Goal: Transaction & Acquisition: Purchase product/service

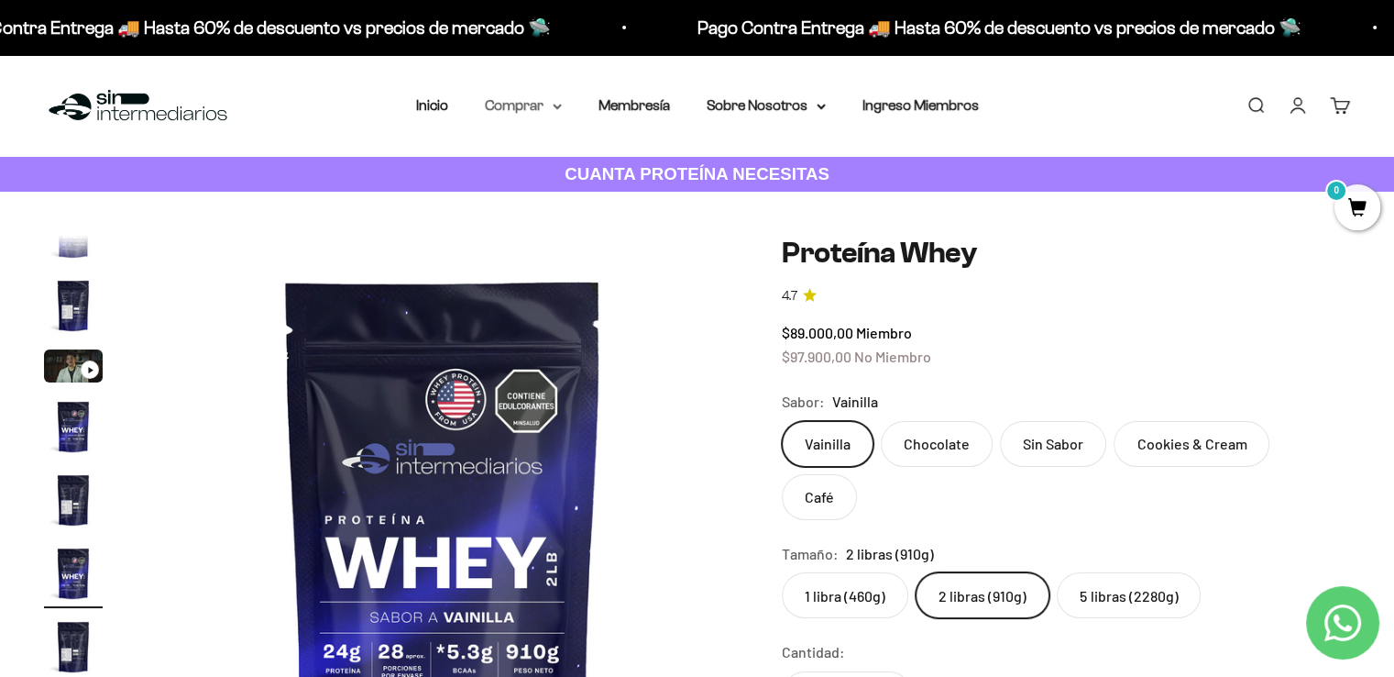
click at [541, 113] on summary "Comprar" at bounding box center [523, 106] width 77 height 24
click at [1288, 107] on link "Iniciar sesión" at bounding box center [1298, 105] width 20 height 20
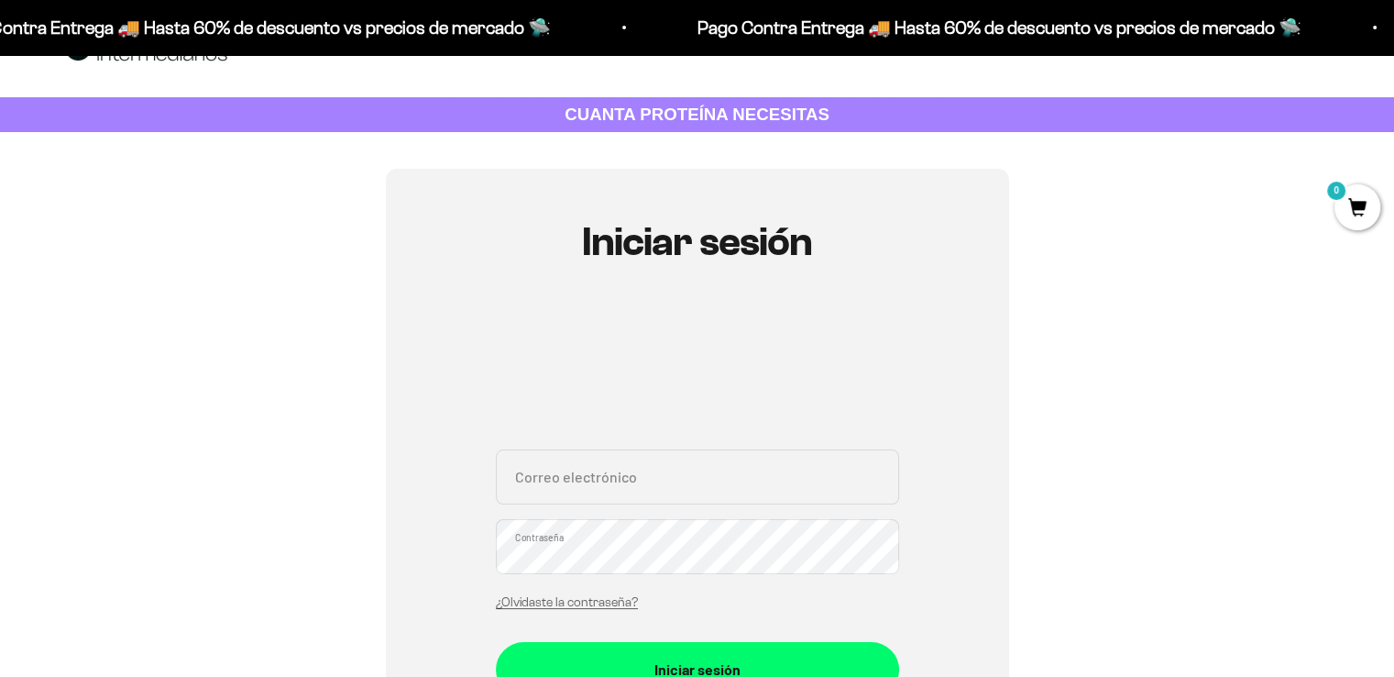
scroll to position [92, 0]
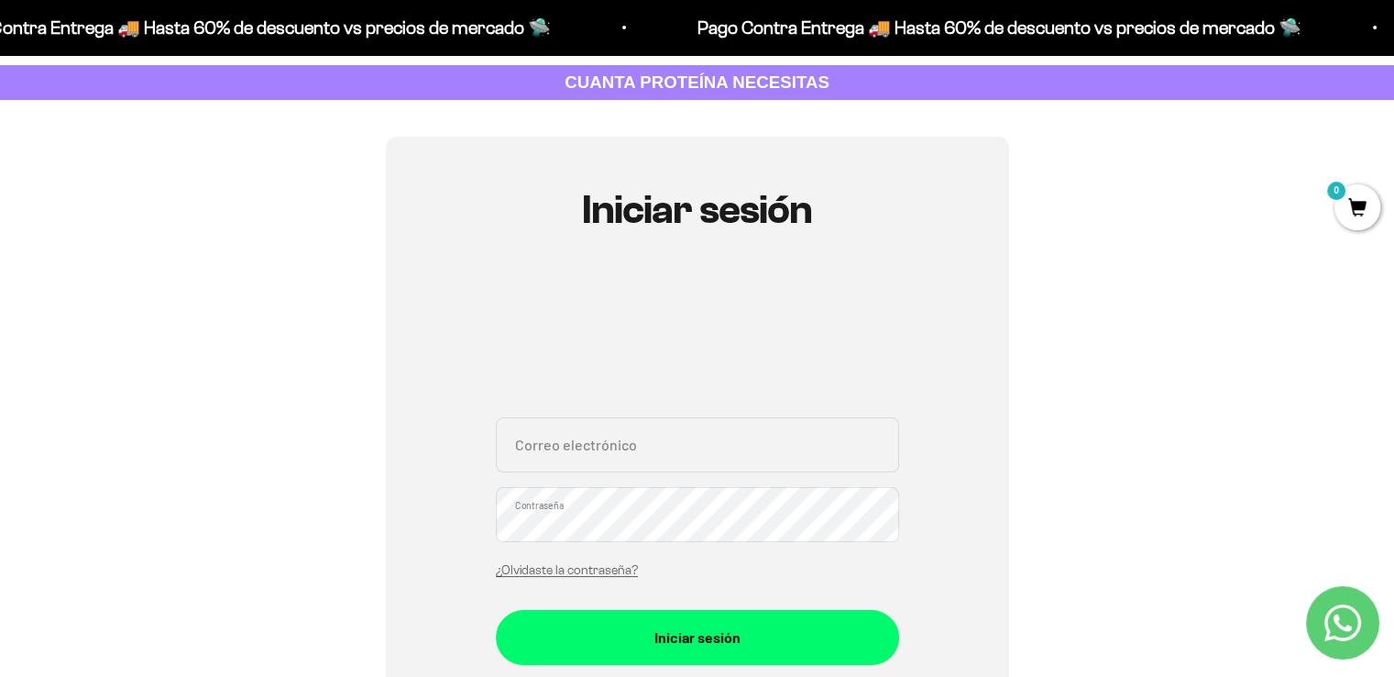
click at [656, 454] on input "Correo electrónico" at bounding box center [697, 444] width 403 height 55
type input "jaime9625@gmial.com"
click at [496, 610] on button "Iniciar sesión" at bounding box center [697, 637] width 403 height 55
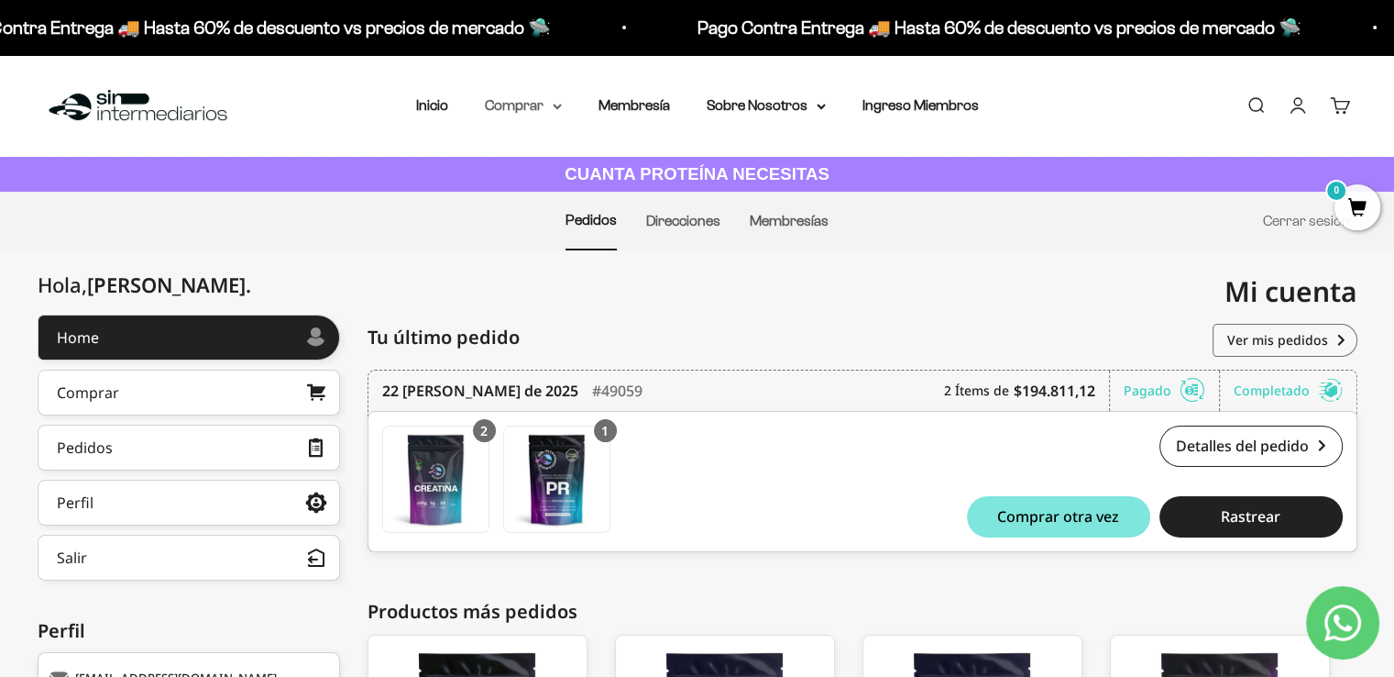
click at [538, 106] on summary "Comprar" at bounding box center [523, 106] width 77 height 24
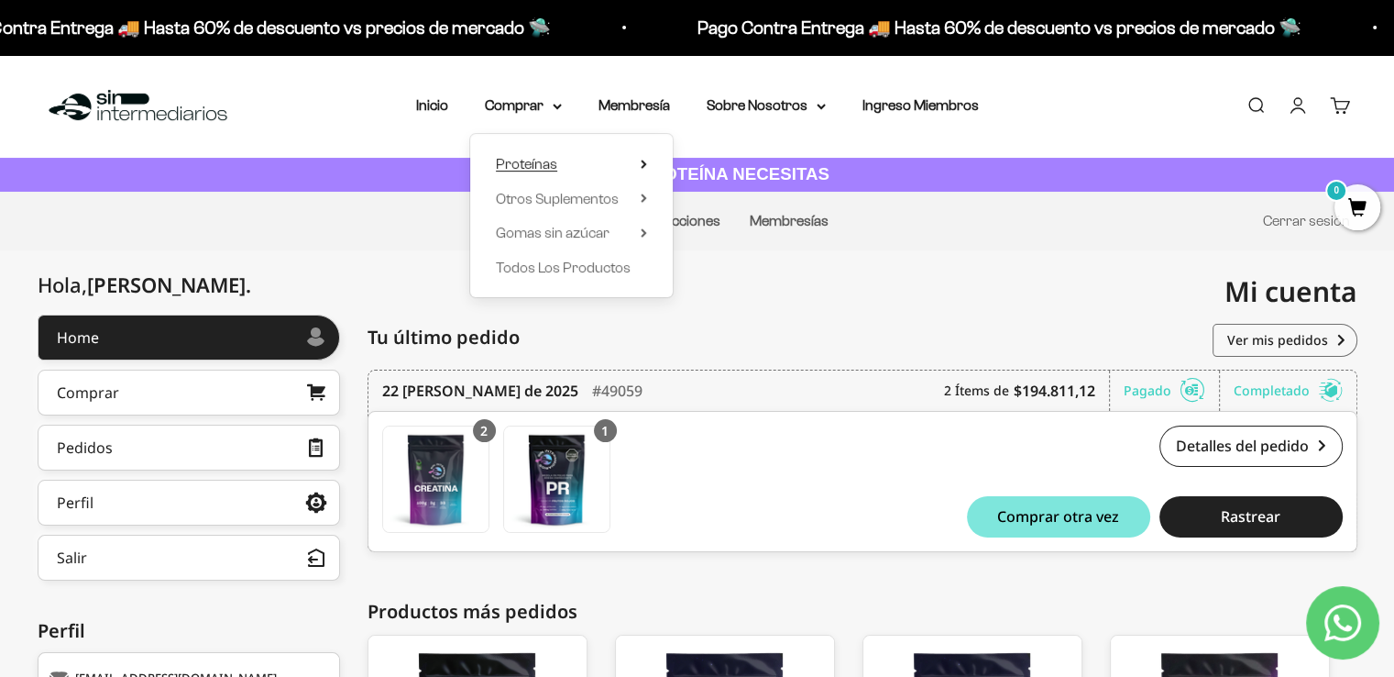
click at [567, 156] on summary "Proteínas" at bounding box center [571, 164] width 151 height 24
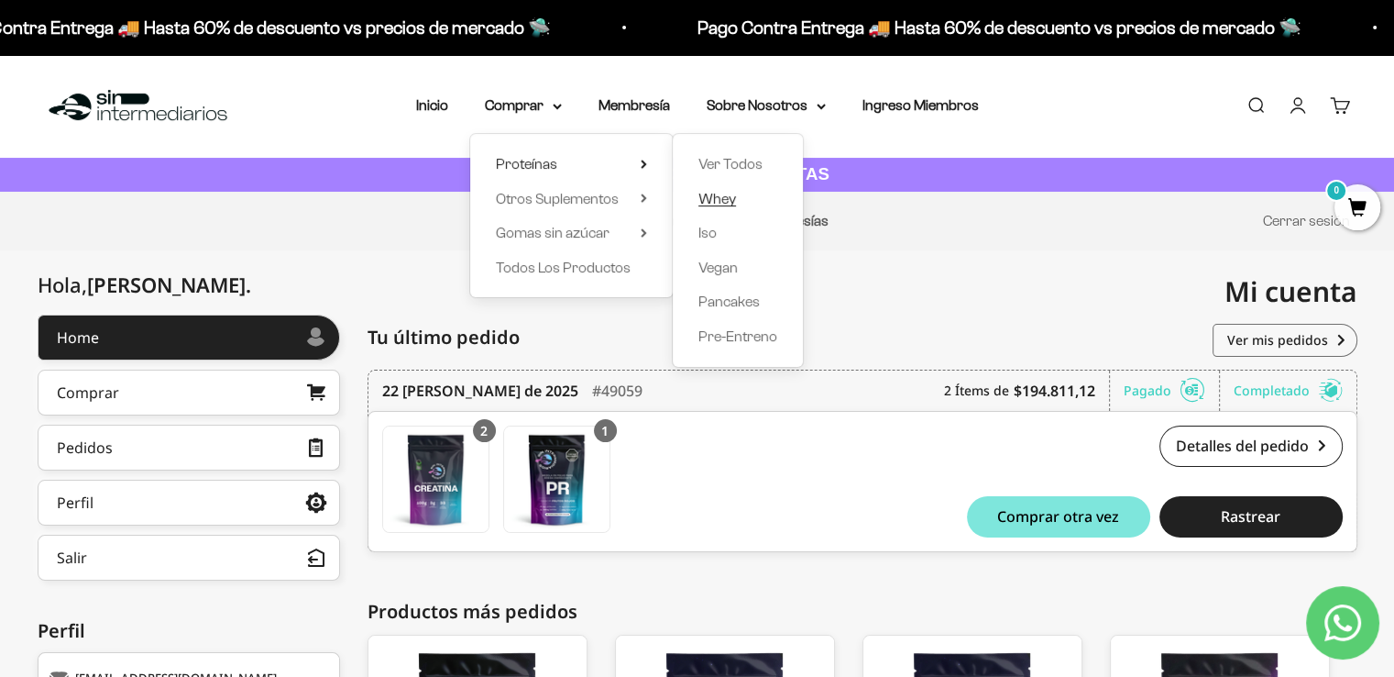
click at [716, 194] on span "Whey" at bounding box center [718, 199] width 38 height 16
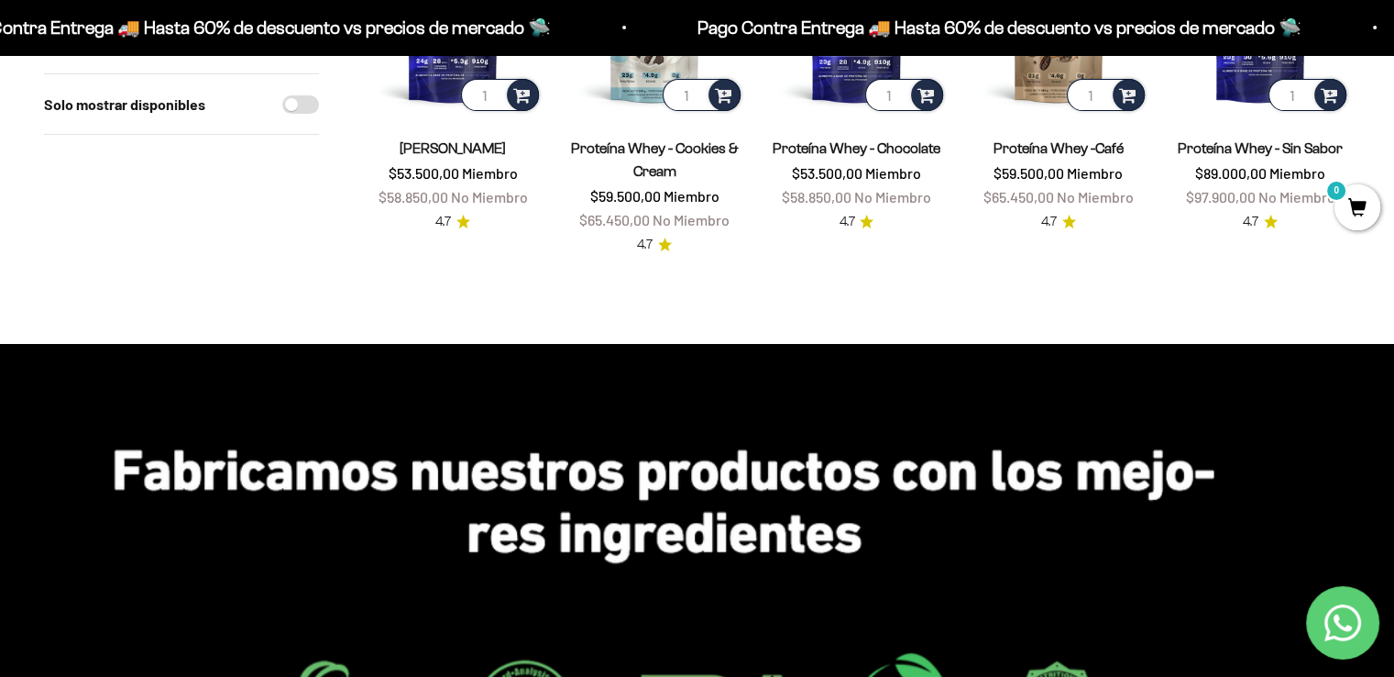
scroll to position [183, 0]
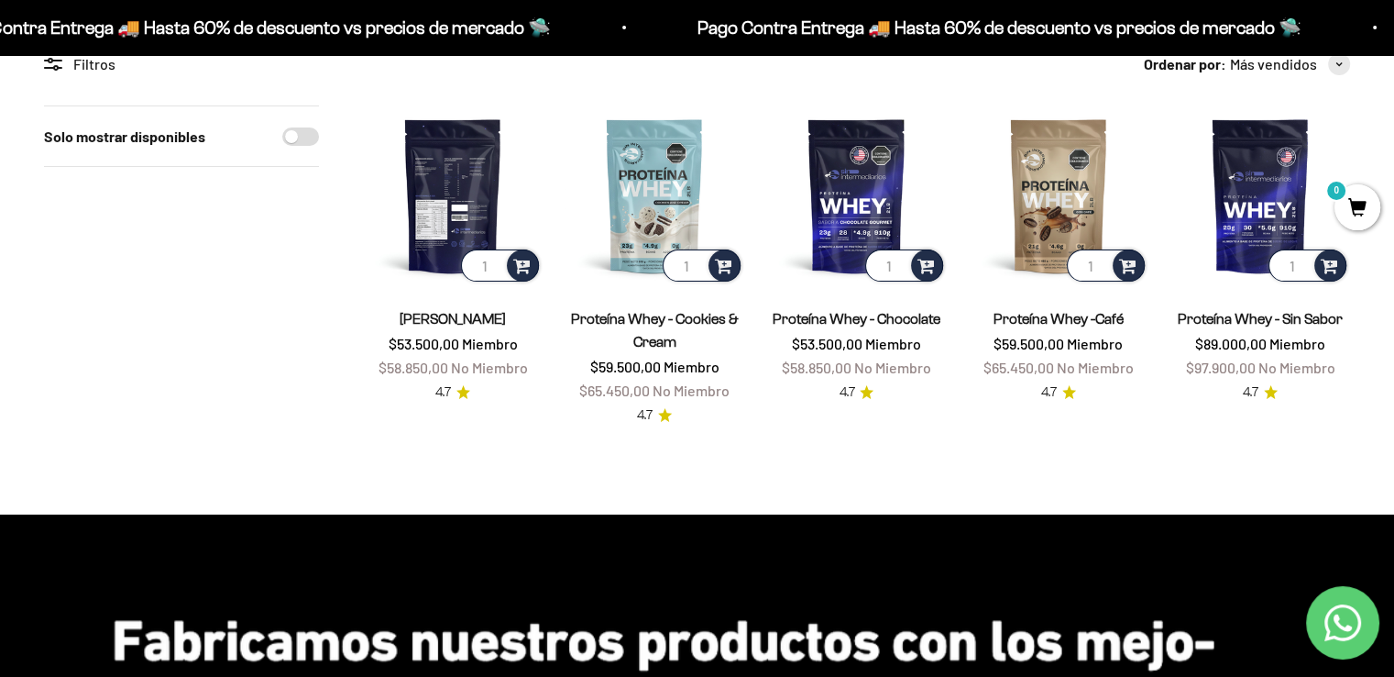
click at [463, 187] on img at bounding box center [453, 195] width 180 height 180
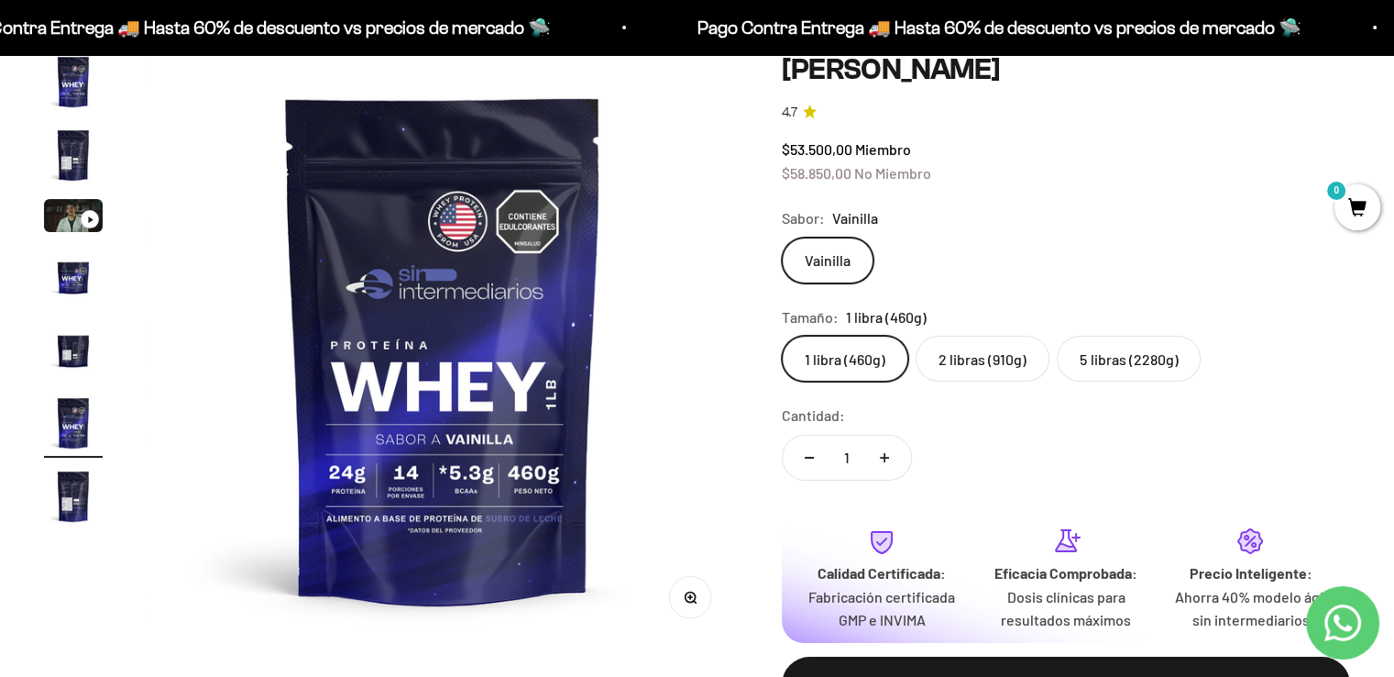
click at [1104, 370] on label "5 libras (2280g)" at bounding box center [1129, 359] width 144 height 46
click at [782, 336] on input "5 libras (2280g)" at bounding box center [781, 335] width 1 height 1
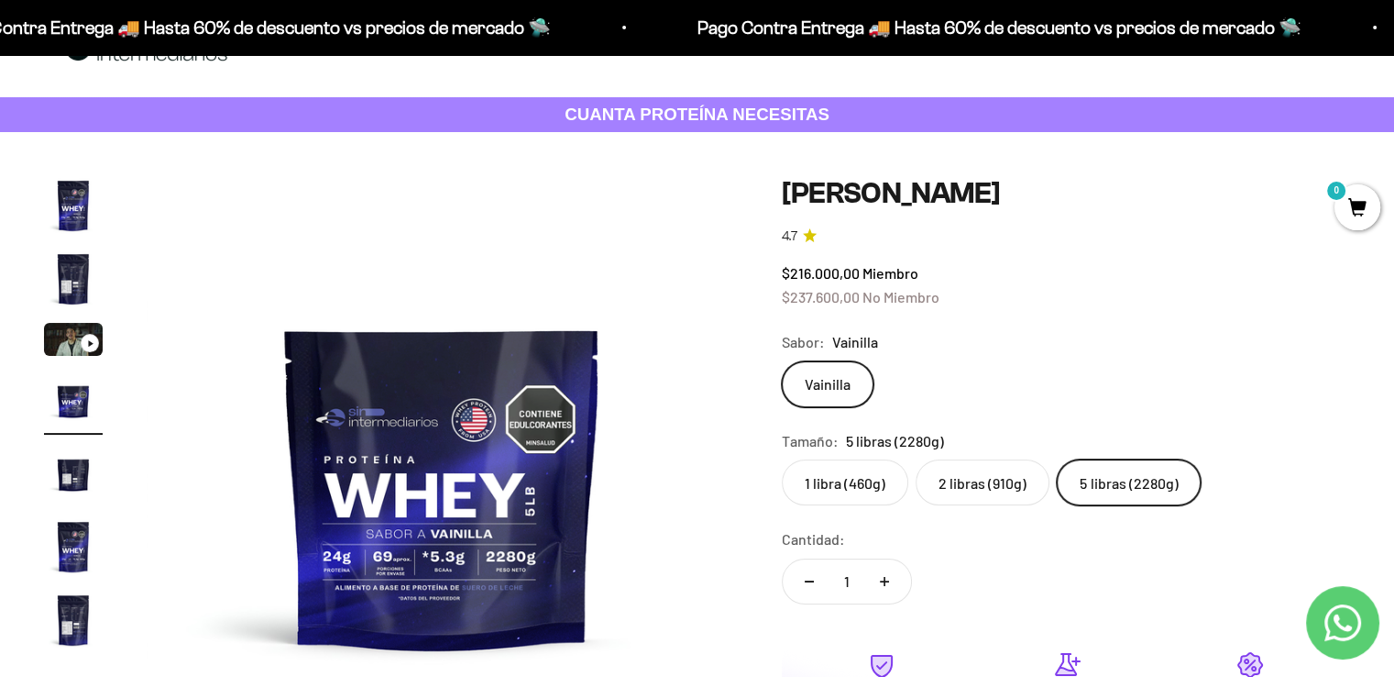
scroll to position [92, 0]
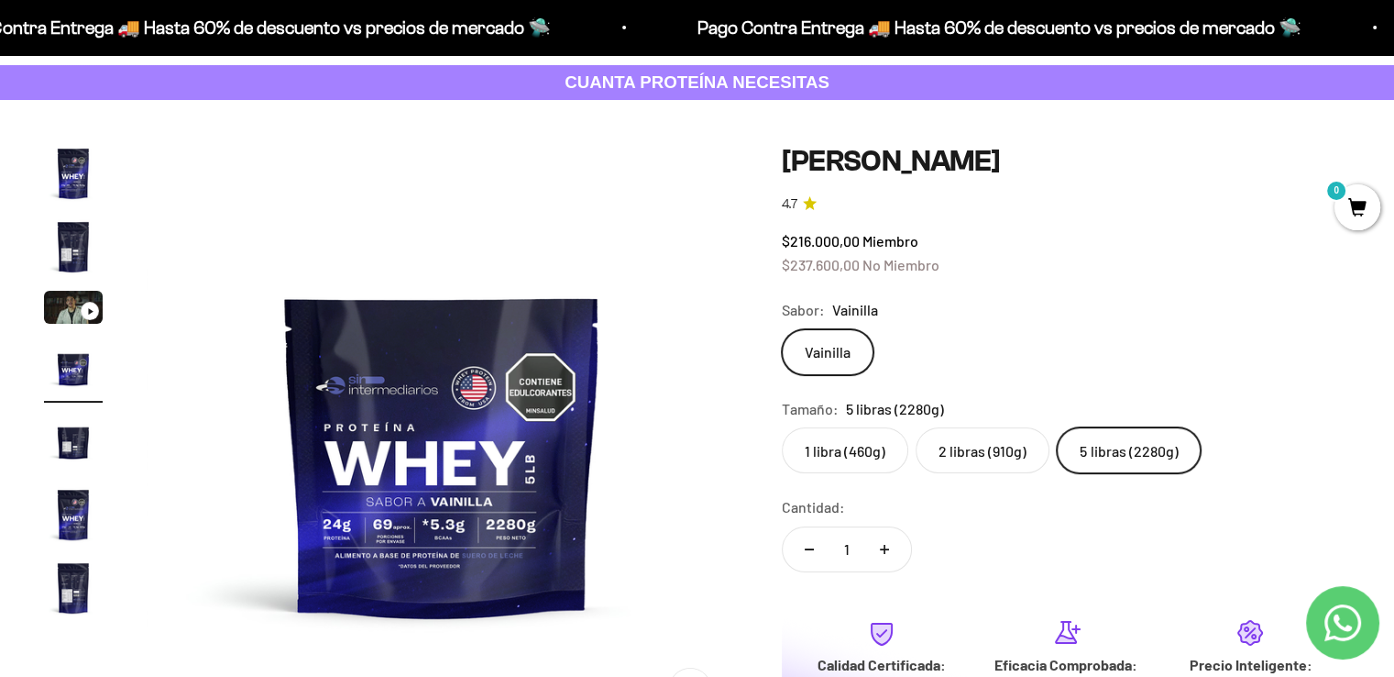
click at [859, 446] on label "1 libra (460g)" at bounding box center [845, 450] width 127 height 46
click at [782, 427] on input "1 libra (460g)" at bounding box center [781, 426] width 1 height 1
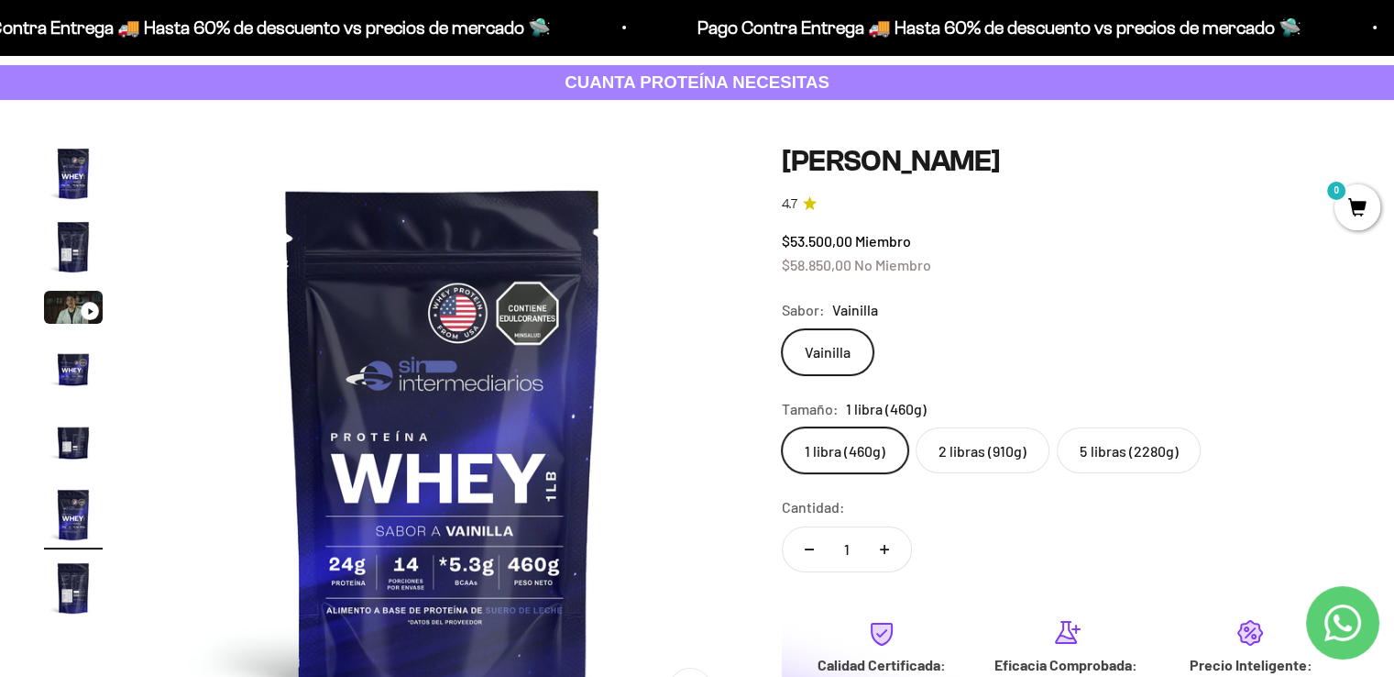
click at [963, 438] on label "2 libras (910g)" at bounding box center [983, 450] width 134 height 46
click at [782, 427] on input "2 libras (910g)" at bounding box center [781, 426] width 1 height 1
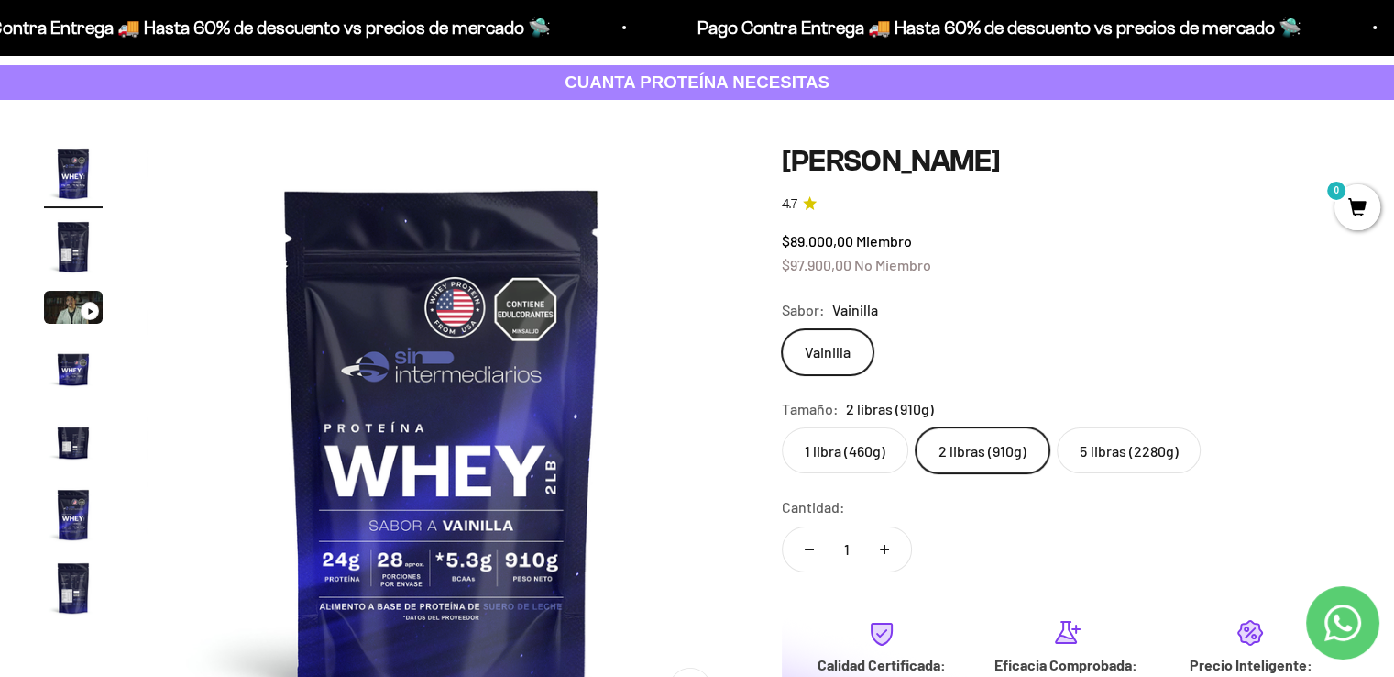
click at [1151, 446] on label "5 libras (2280g)" at bounding box center [1129, 450] width 144 height 46
click at [782, 427] on input "5 libras (2280g)" at bounding box center [781, 426] width 1 height 1
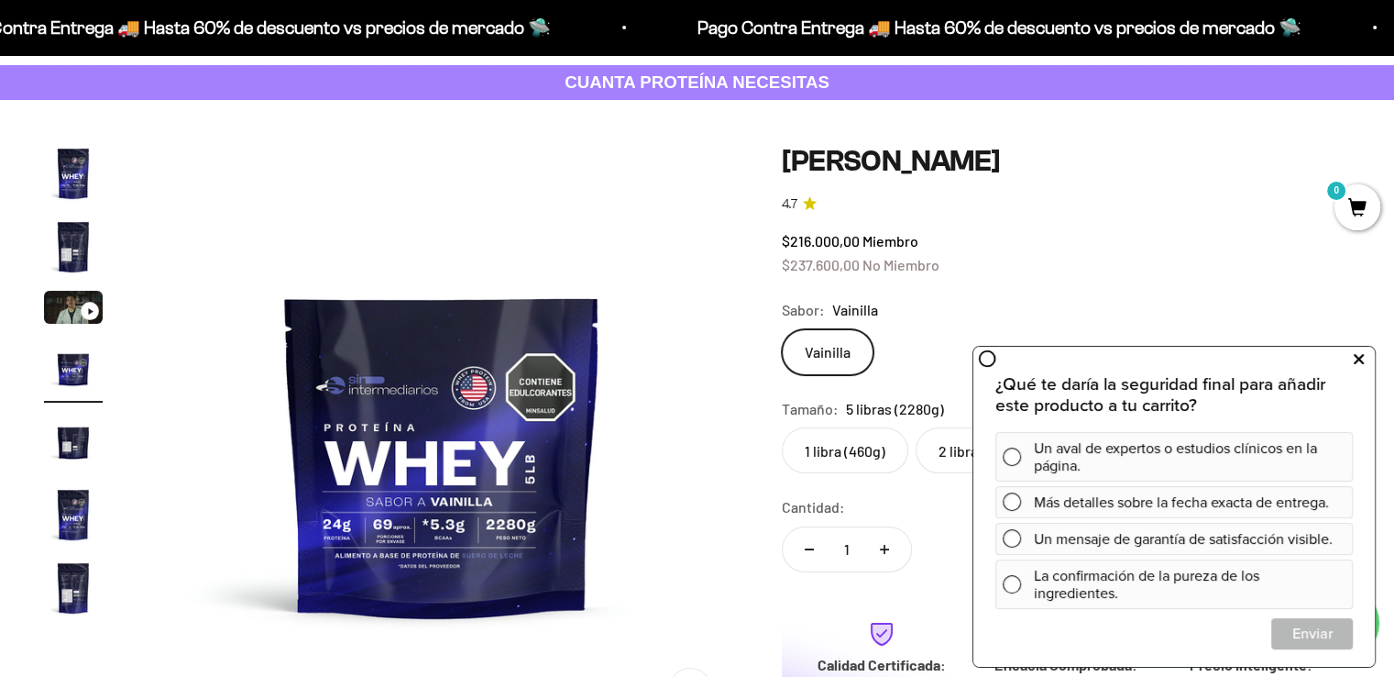
click at [1361, 356] on icon at bounding box center [1359, 359] width 10 height 24
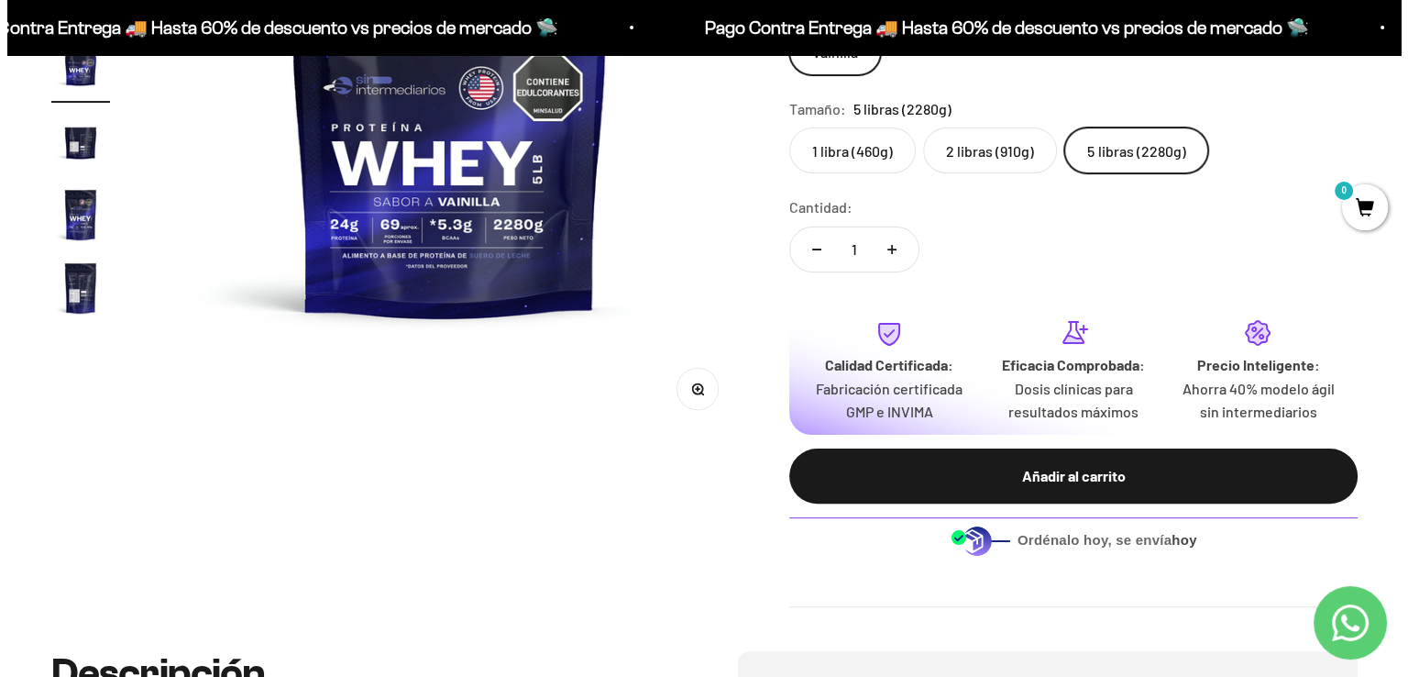
scroll to position [458, 0]
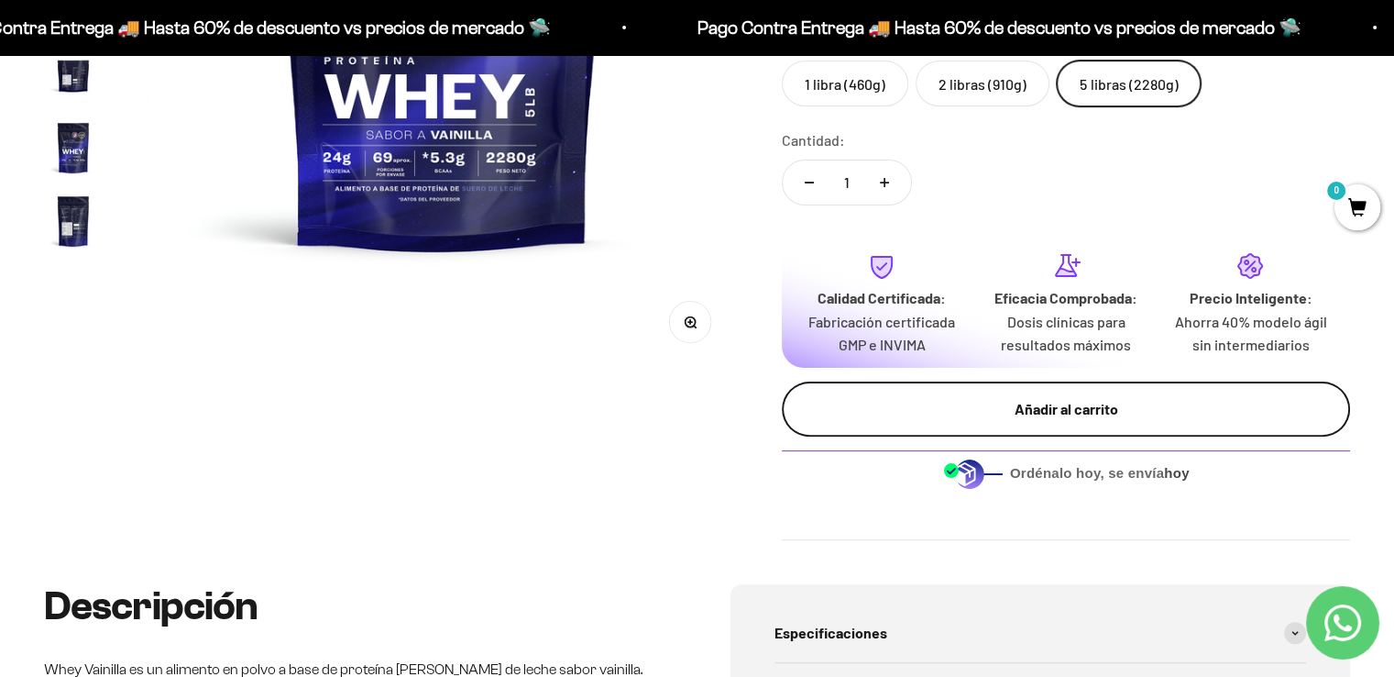
click at [1111, 415] on div "Añadir al carrito" at bounding box center [1066, 409] width 495 height 24
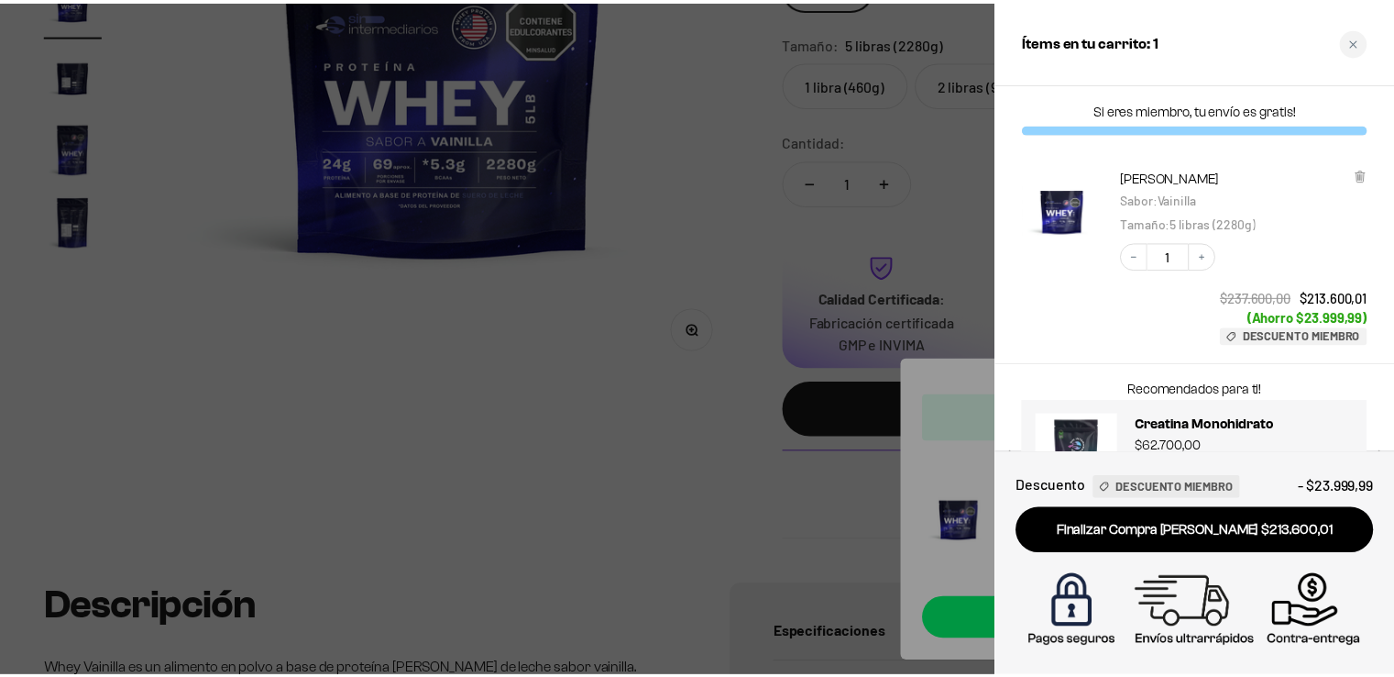
scroll to position [0, 0]
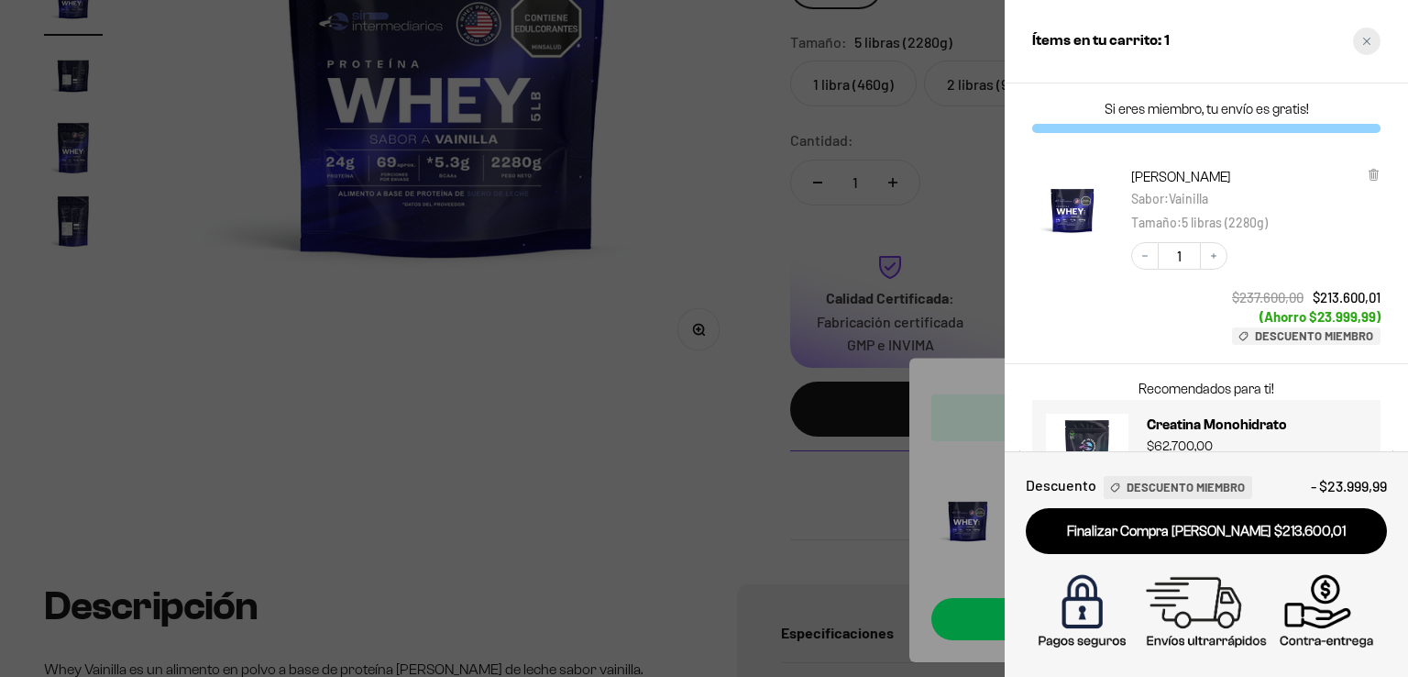
click at [1363, 33] on div "Close cart" at bounding box center [1367, 42] width 28 height 28
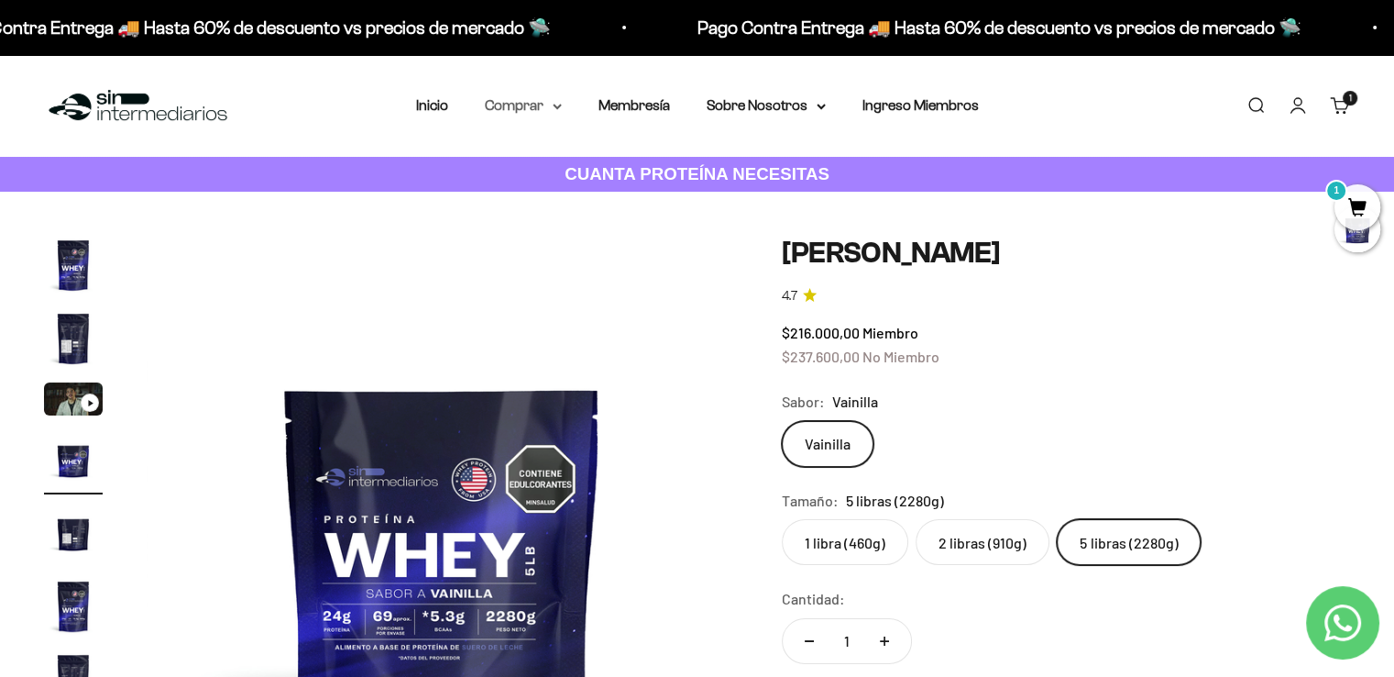
click at [553, 100] on summary "Comprar" at bounding box center [523, 106] width 77 height 24
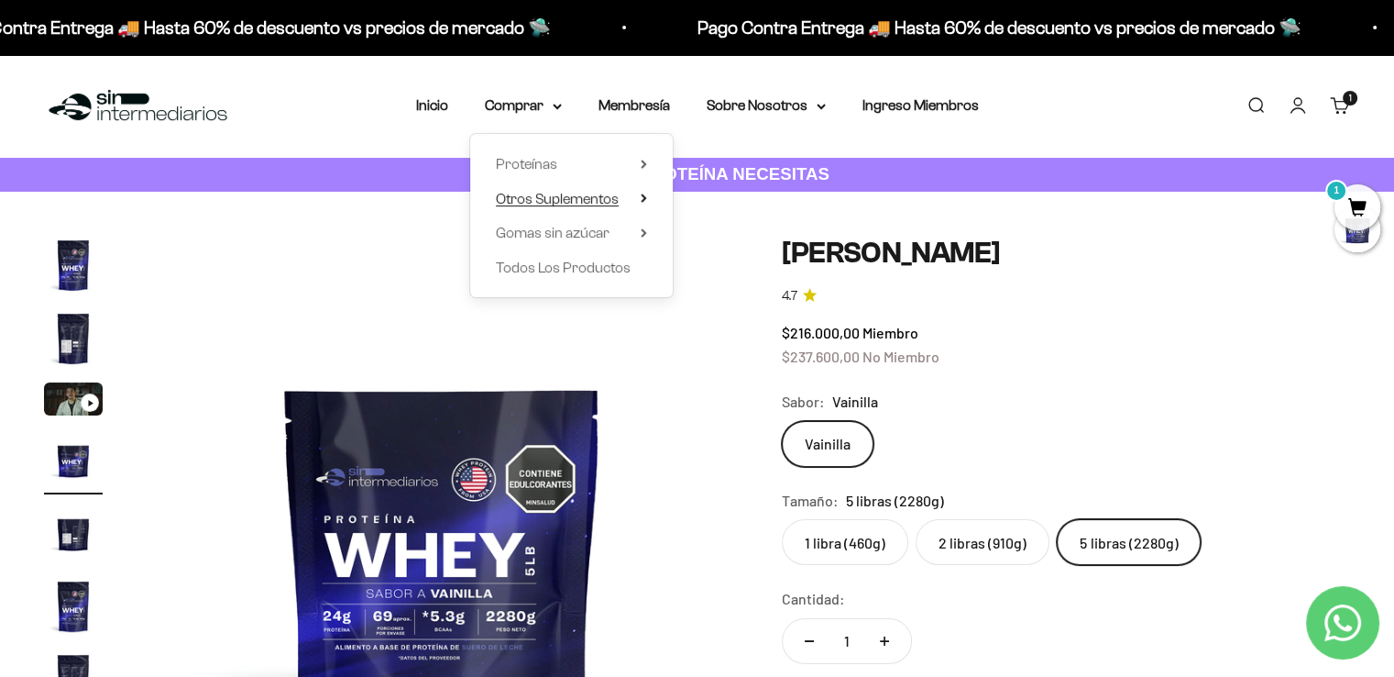
click at [585, 195] on span "Otros Suplementos" at bounding box center [557, 199] width 123 height 16
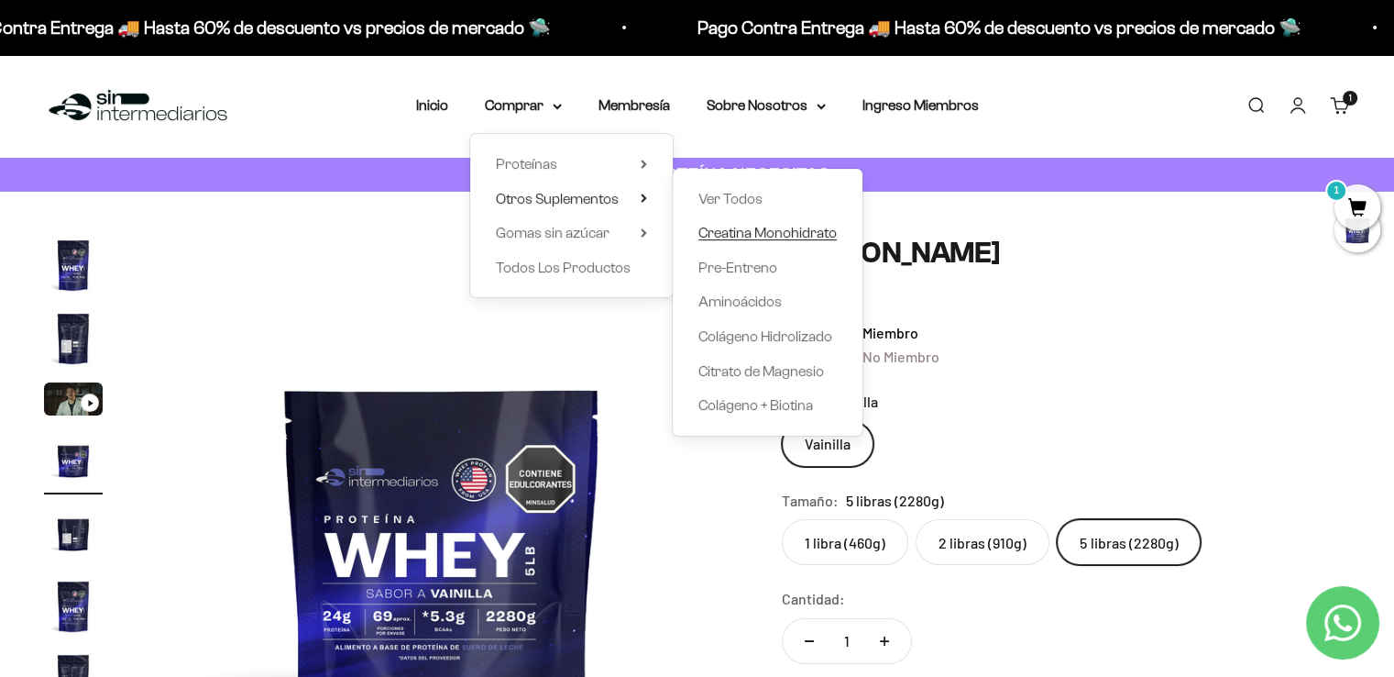
click at [750, 235] on span "Creatina Monohidrato" at bounding box center [768, 233] width 138 height 16
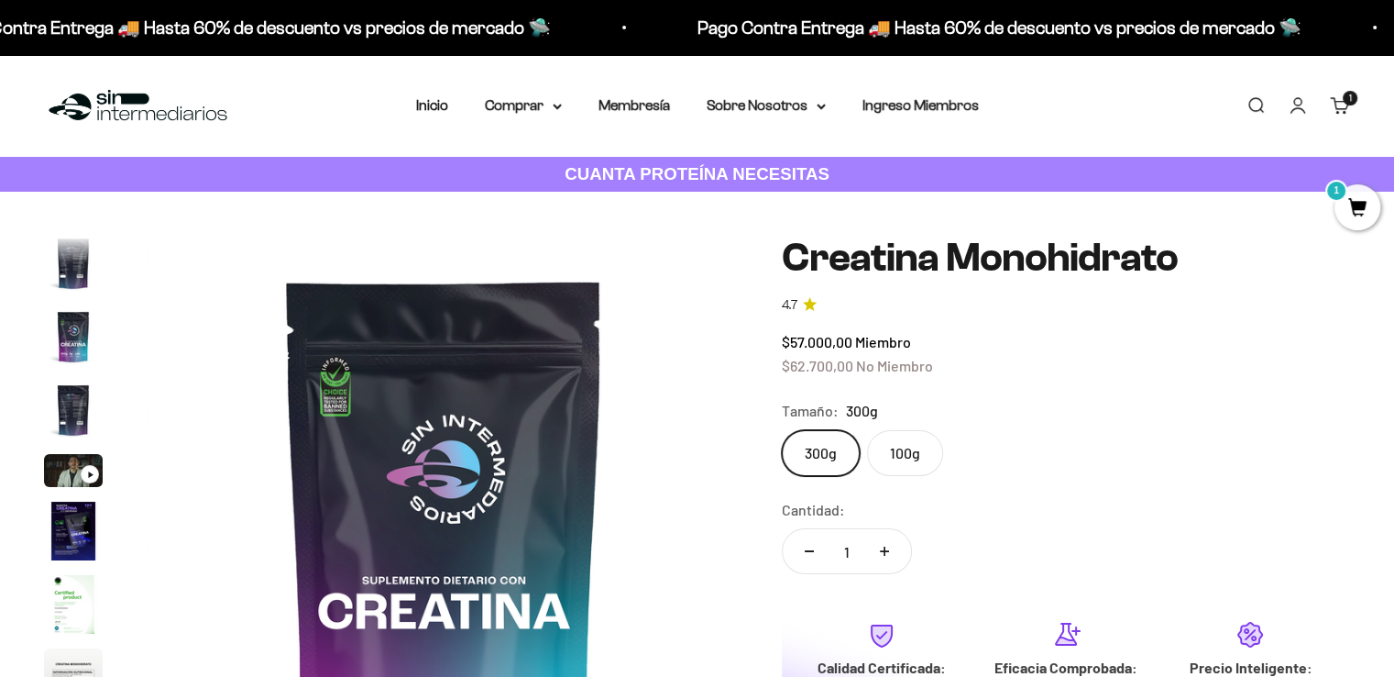
scroll to position [0, 4908]
click at [923, 455] on label "100g" at bounding box center [905, 453] width 76 height 46
click at [782, 430] on input "100g" at bounding box center [781, 429] width 1 height 1
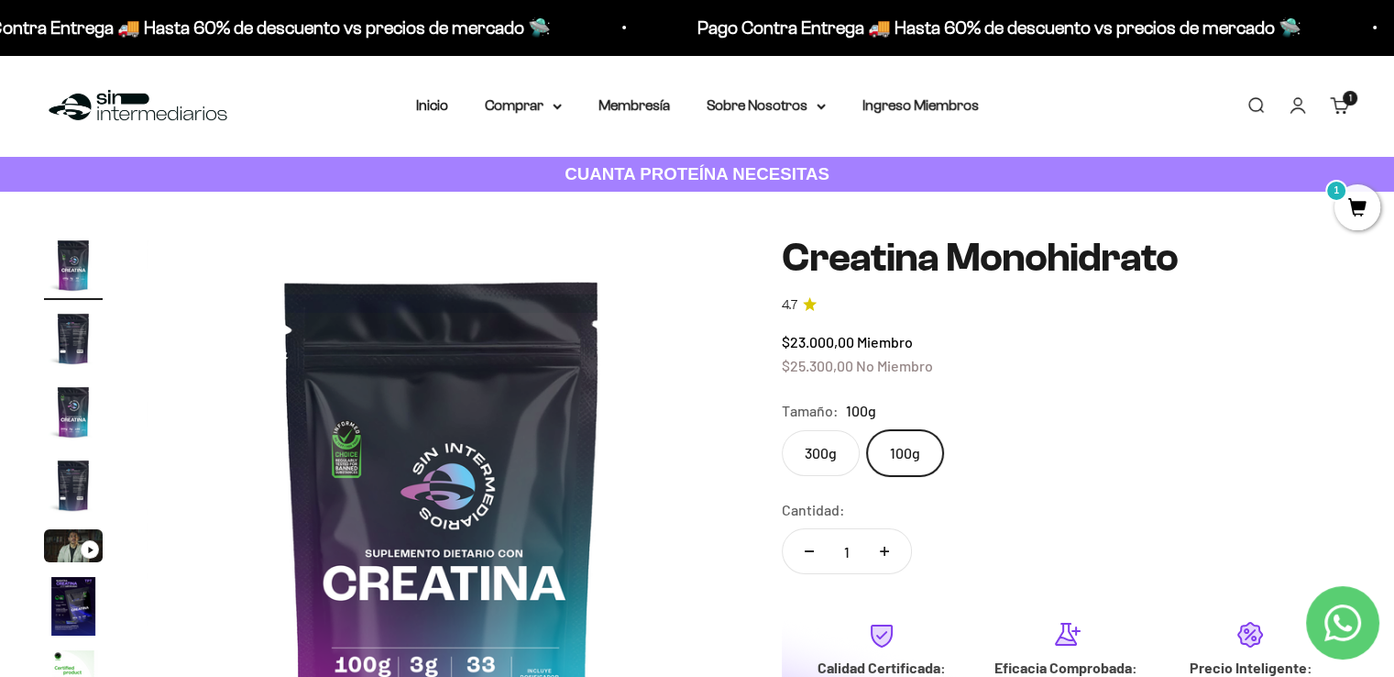
click at [809, 445] on label "300g" at bounding box center [821, 453] width 78 height 46
click at [782, 430] on input "300g" at bounding box center [781, 429] width 1 height 1
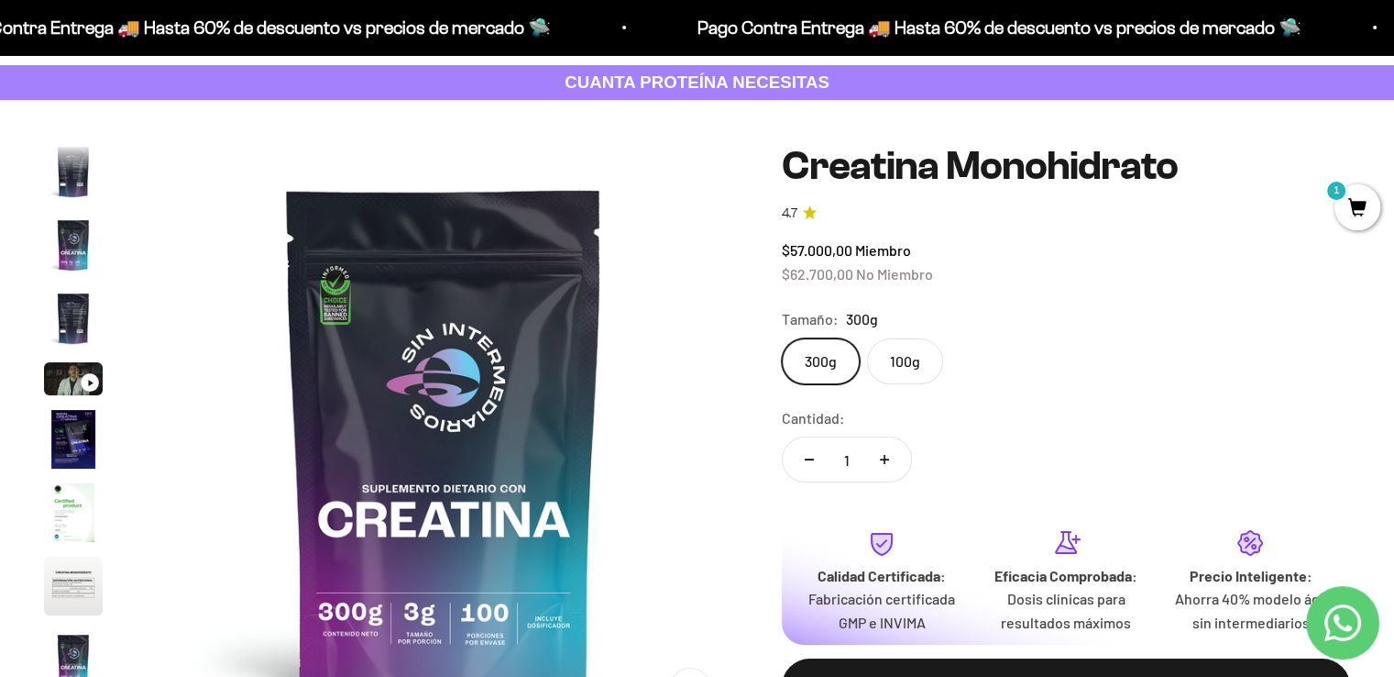
scroll to position [183, 0]
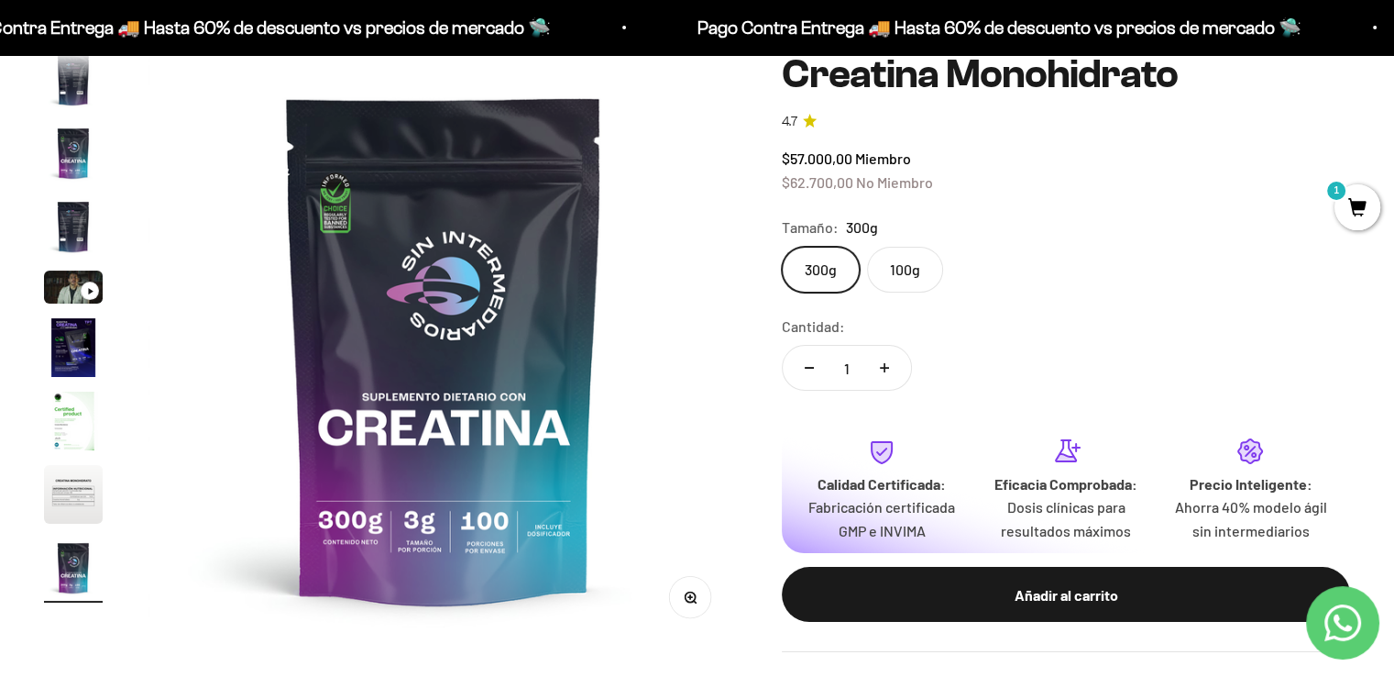
click at [898, 276] on label "100g" at bounding box center [905, 270] width 76 height 46
click at [782, 247] on input "100g" at bounding box center [781, 246] width 1 height 1
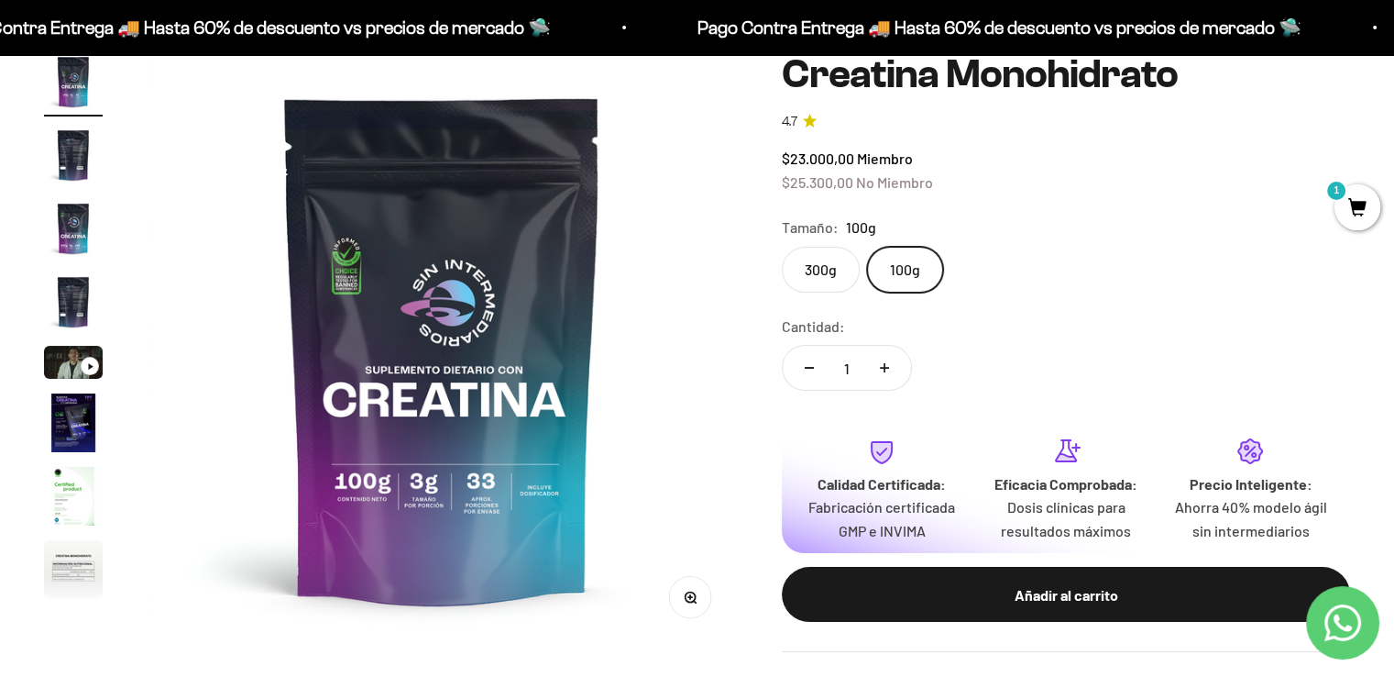
click at [831, 271] on label "300g" at bounding box center [821, 270] width 78 height 46
click at [782, 247] on input "300g" at bounding box center [781, 246] width 1 height 1
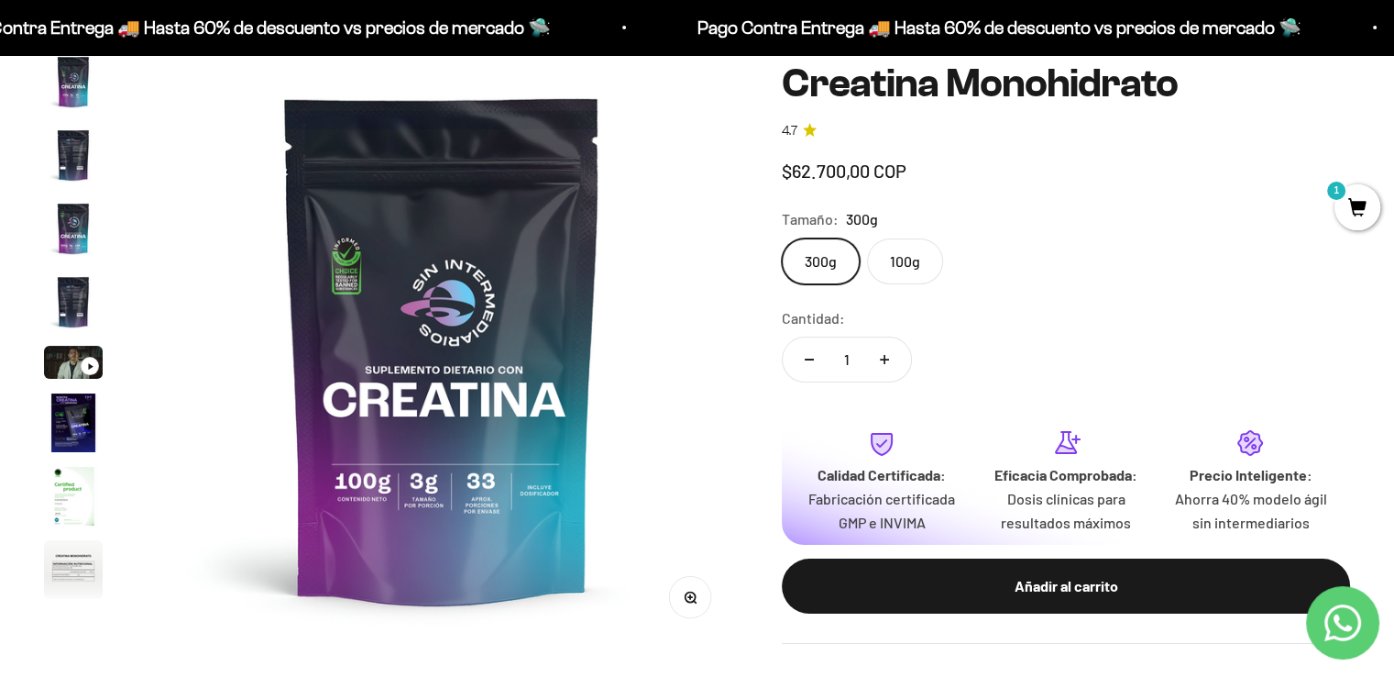
scroll to position [75, 0]
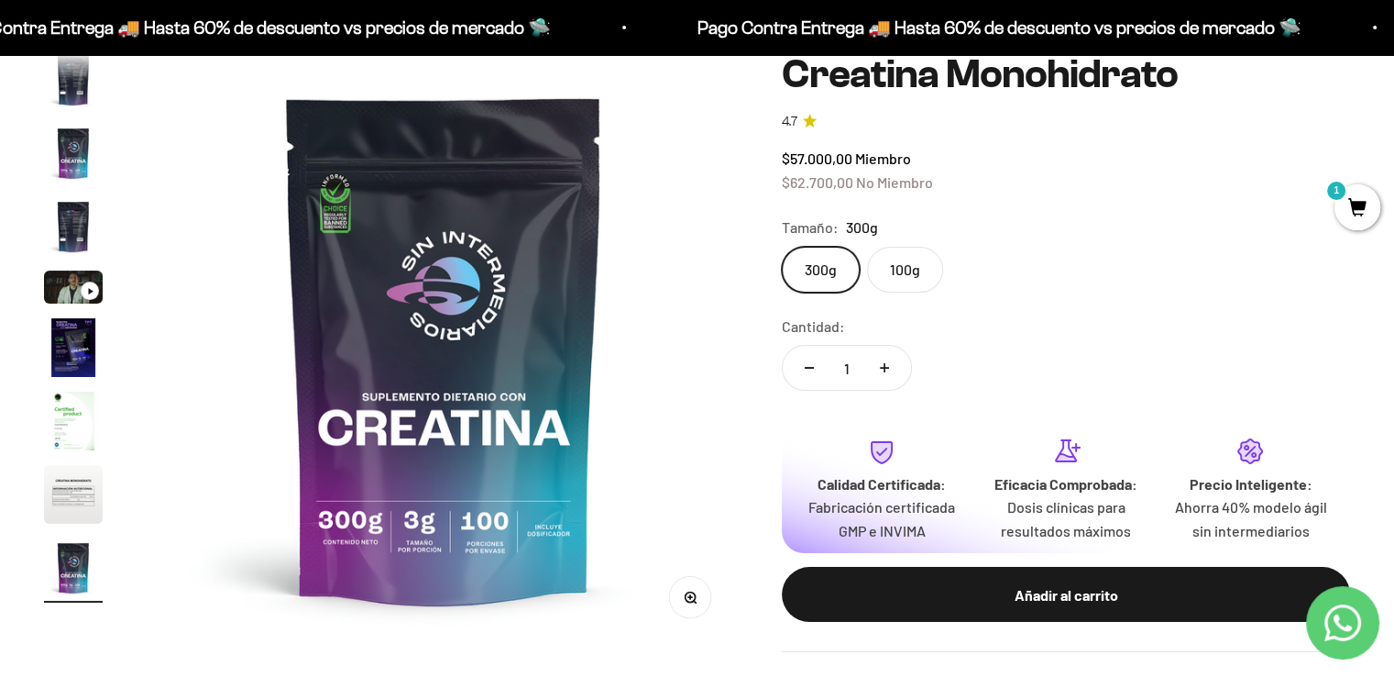
click at [897, 270] on label "100g" at bounding box center [905, 270] width 76 height 46
click at [782, 247] on input "100g" at bounding box center [781, 246] width 1 height 1
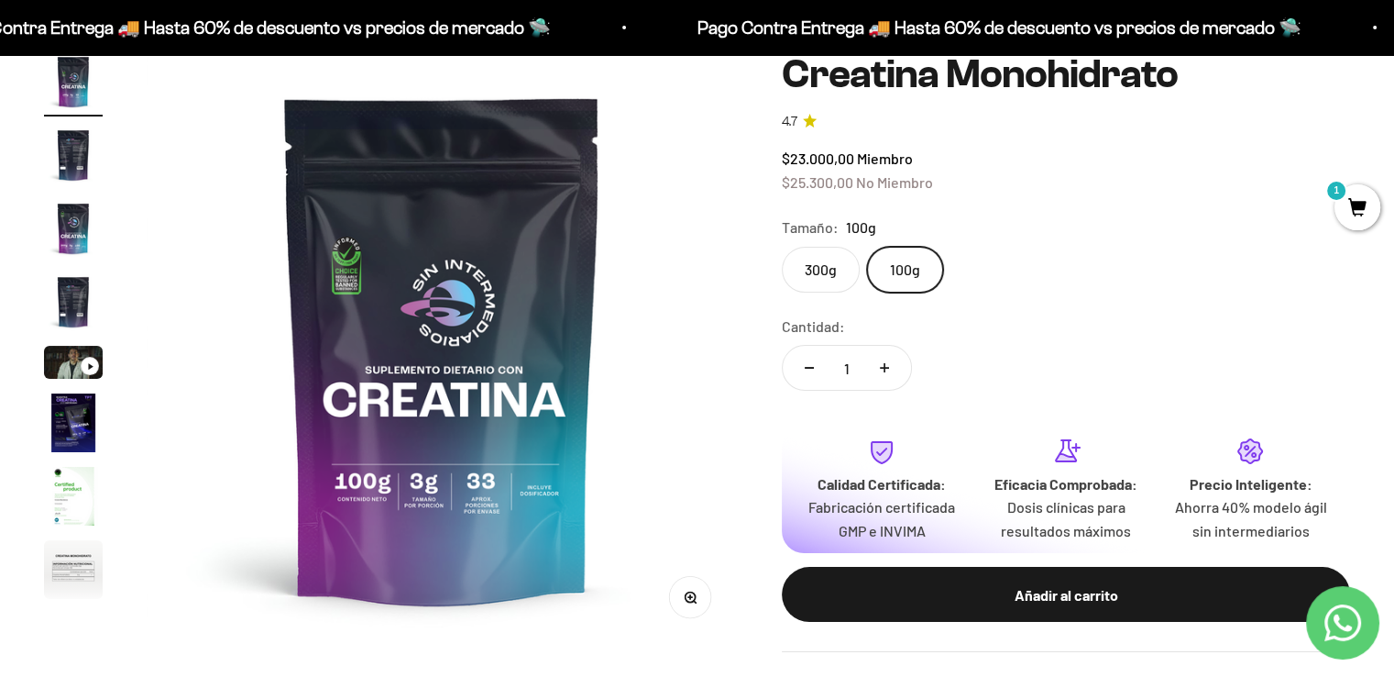
click at [818, 259] on label "300g" at bounding box center [821, 270] width 78 height 46
click at [782, 247] on input "300g" at bounding box center [781, 246] width 1 height 1
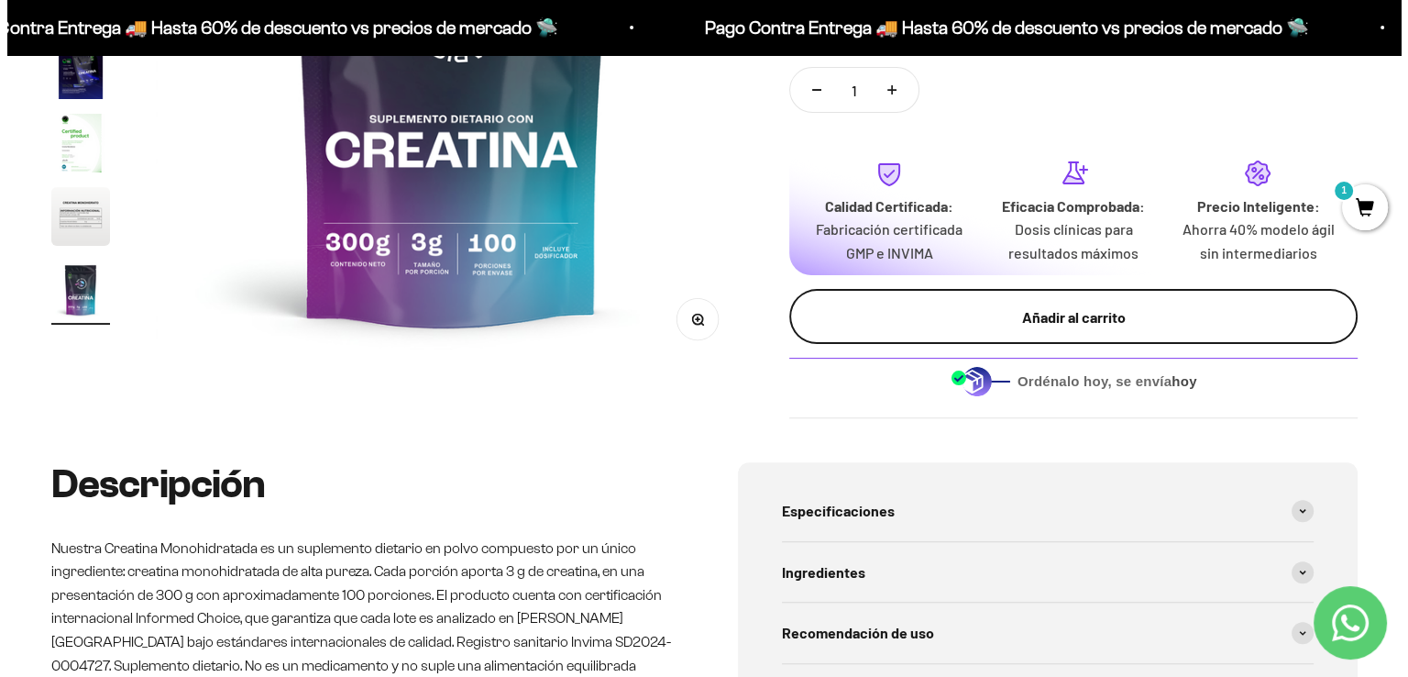
scroll to position [367, 0]
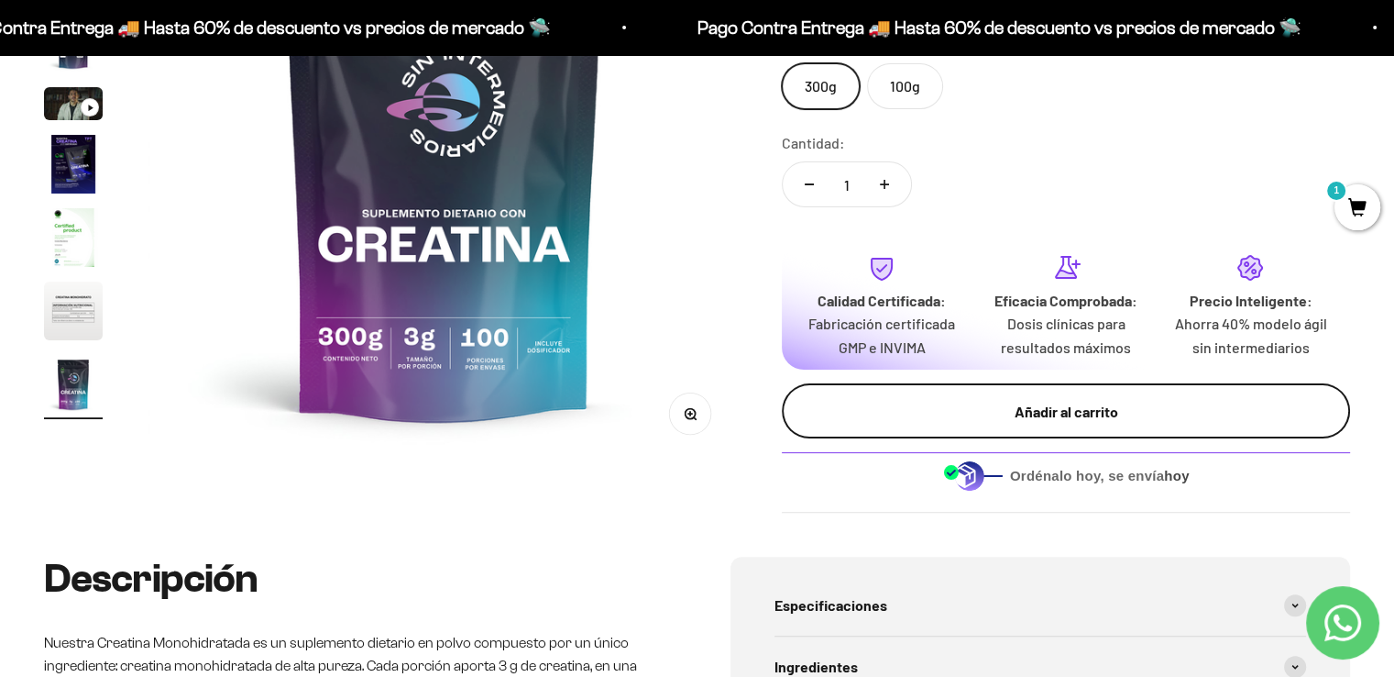
click at [856, 415] on div "Añadir al carrito" at bounding box center [1066, 412] width 495 height 24
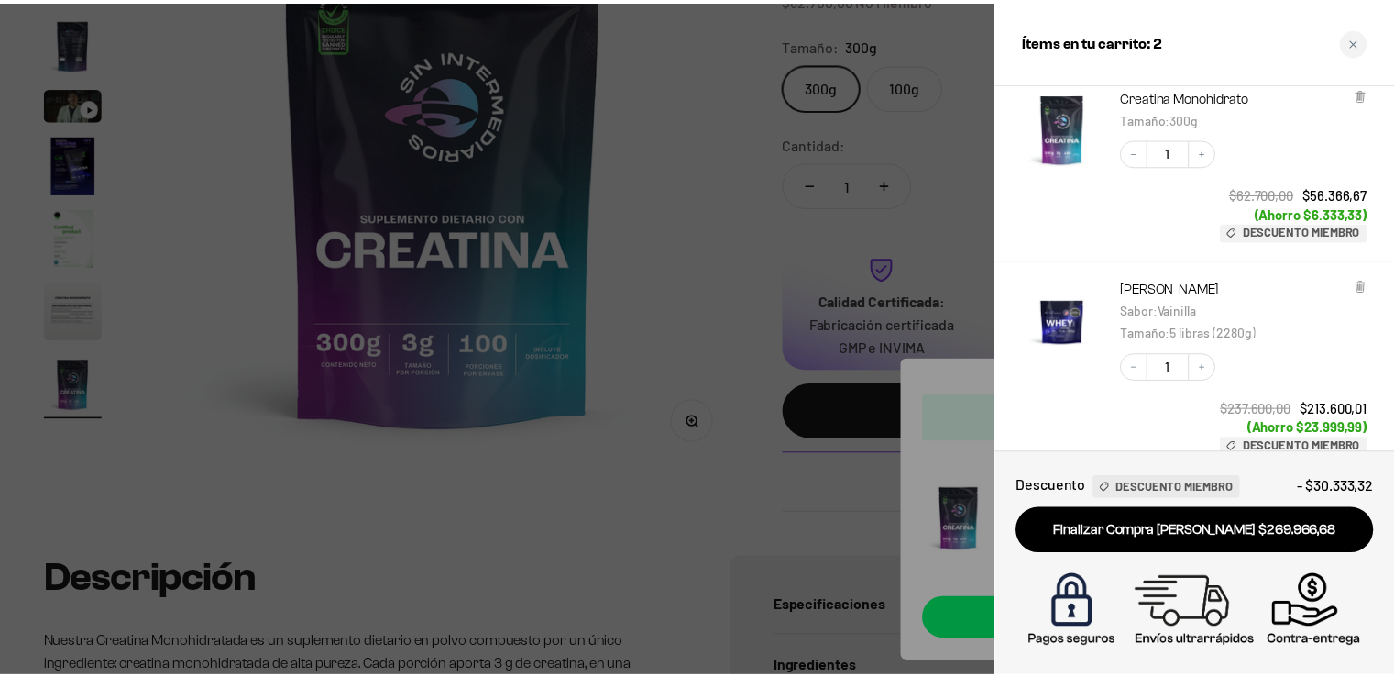
scroll to position [264, 0]
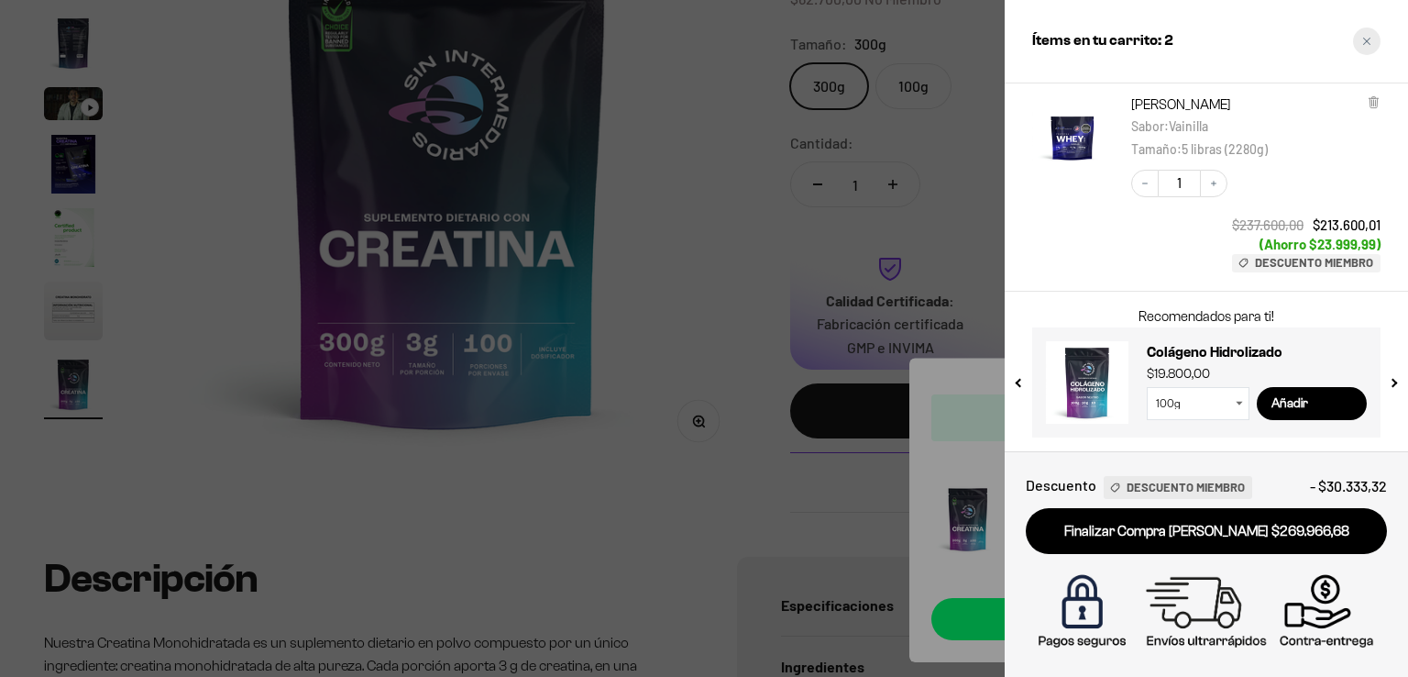
click at [1359, 49] on div "Close cart" at bounding box center [1367, 42] width 28 height 28
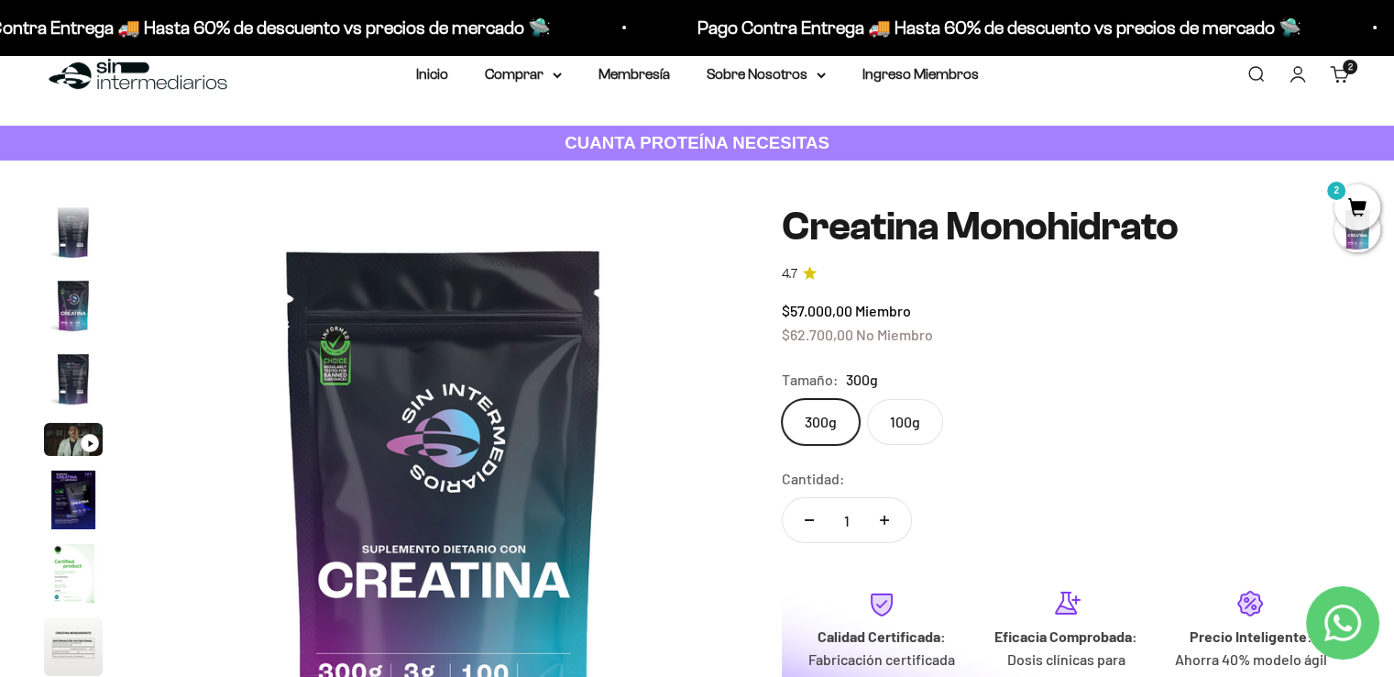
scroll to position [0, 0]
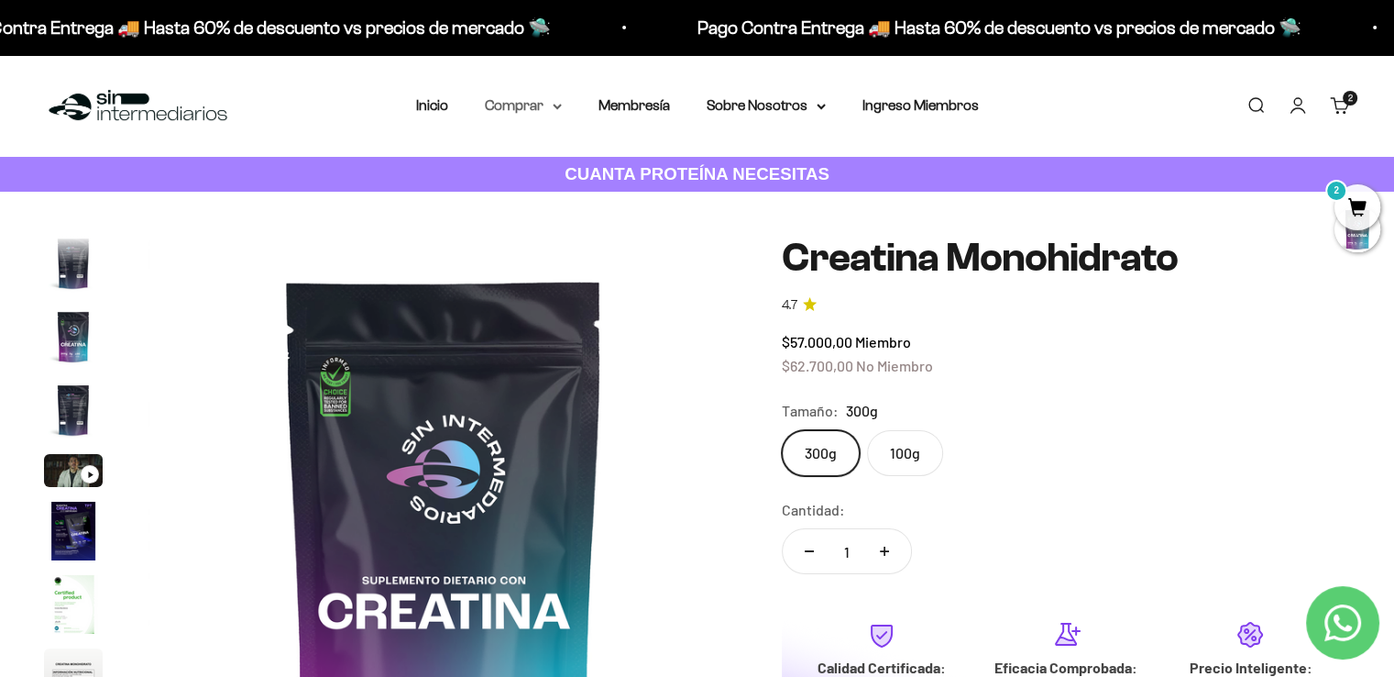
click at [550, 106] on summary "Comprar" at bounding box center [523, 106] width 77 height 24
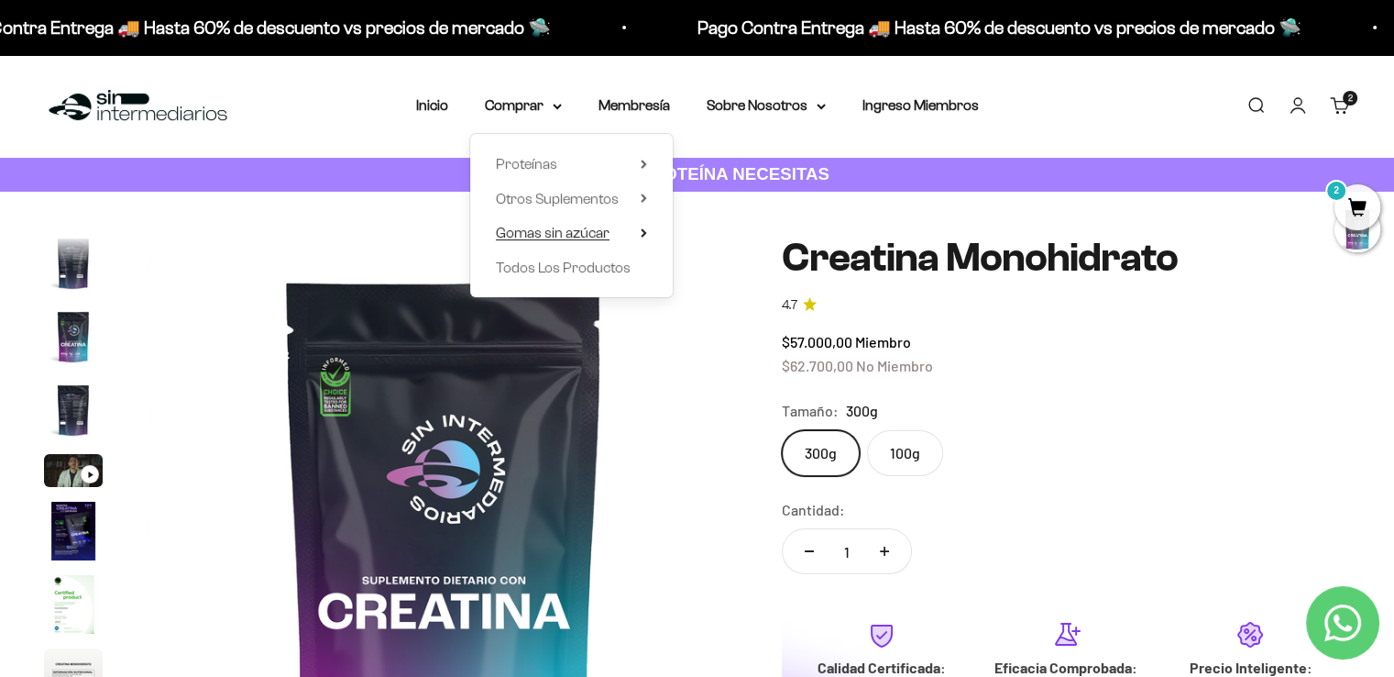
click at [634, 238] on summary "Gomas sin azúcar" at bounding box center [571, 233] width 151 height 24
click at [596, 199] on span "Otros Suplementos" at bounding box center [557, 199] width 123 height 16
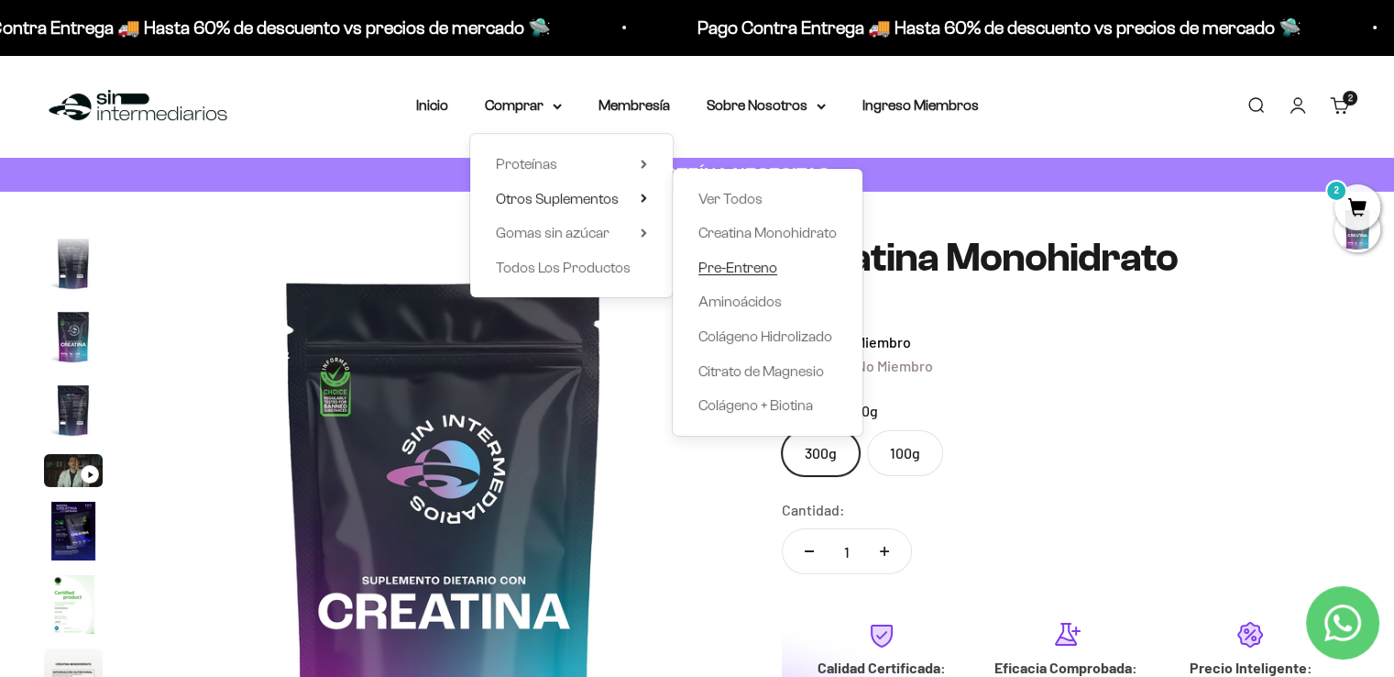
click at [760, 268] on span "Pre-Entreno" at bounding box center [738, 267] width 79 height 16
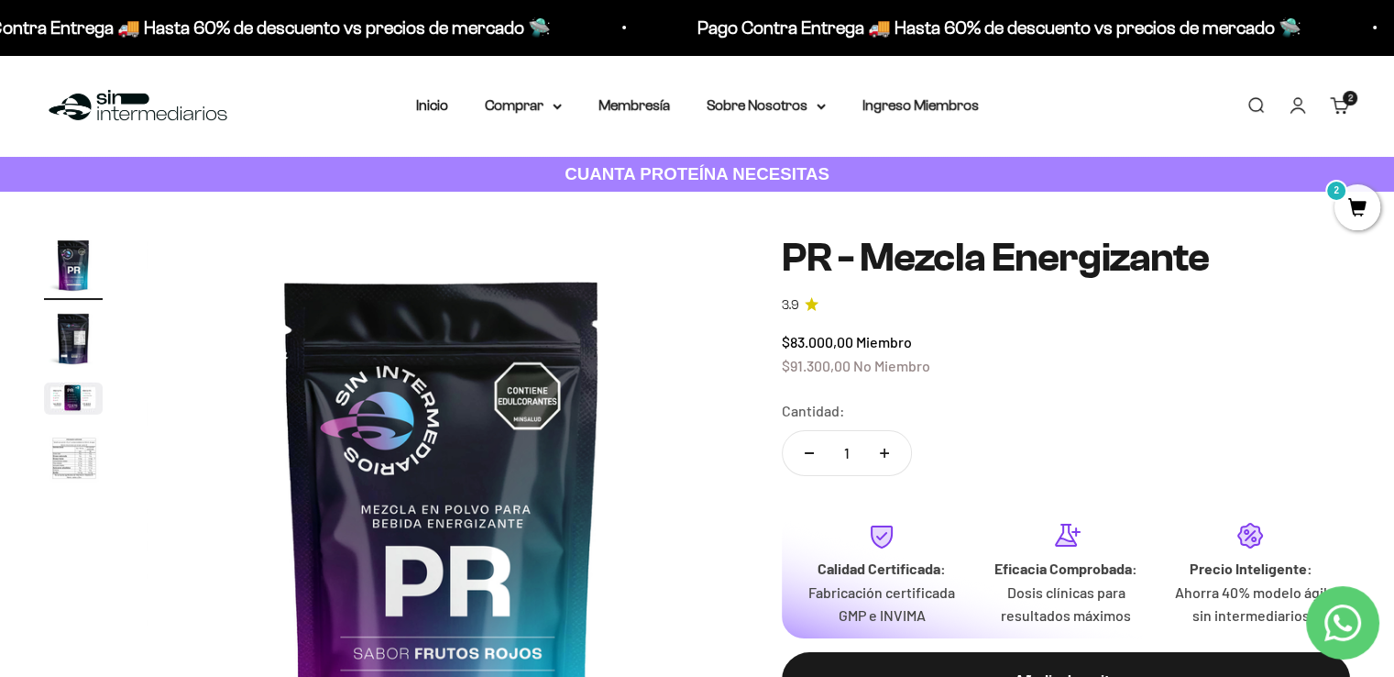
click at [1373, 213] on span "2" at bounding box center [1358, 207] width 46 height 46
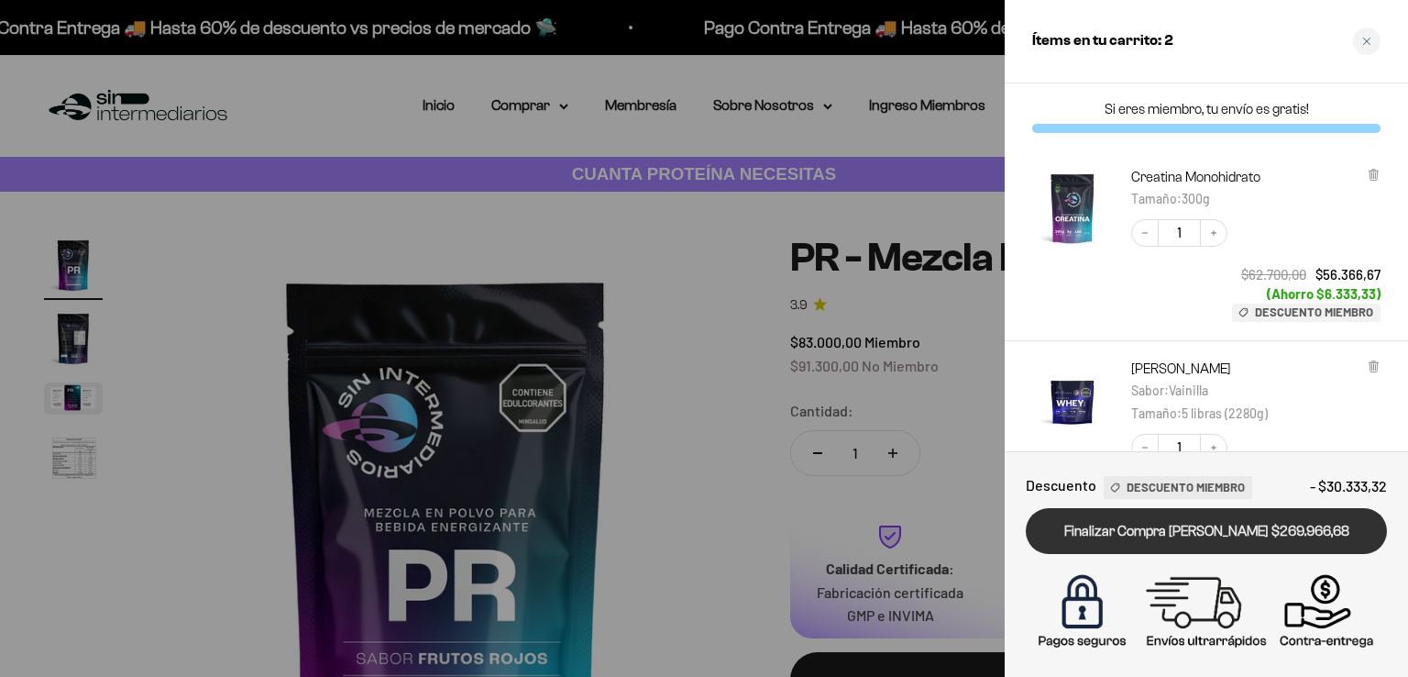
click at [1291, 540] on link "Finalizar Compra [PERSON_NAME] $269.966,68" at bounding box center [1206, 531] width 361 height 47
